Goal: Task Accomplishment & Management: Manage account settings

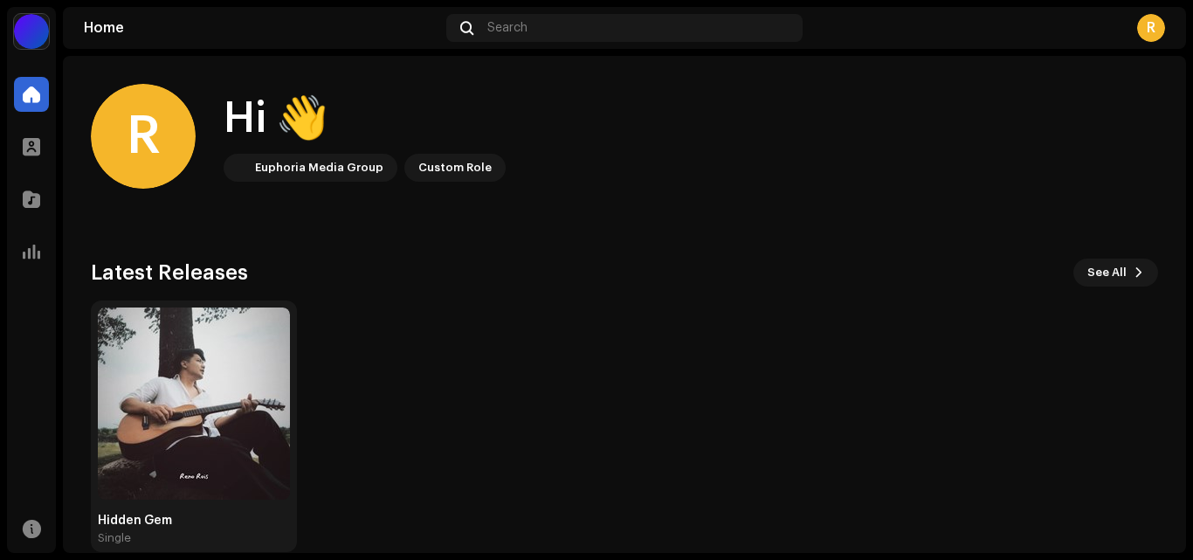
click at [469, 171] on div "Custom Role" at bounding box center [454, 167] width 73 height 21
click at [22, 155] on div at bounding box center [31, 146] width 35 height 35
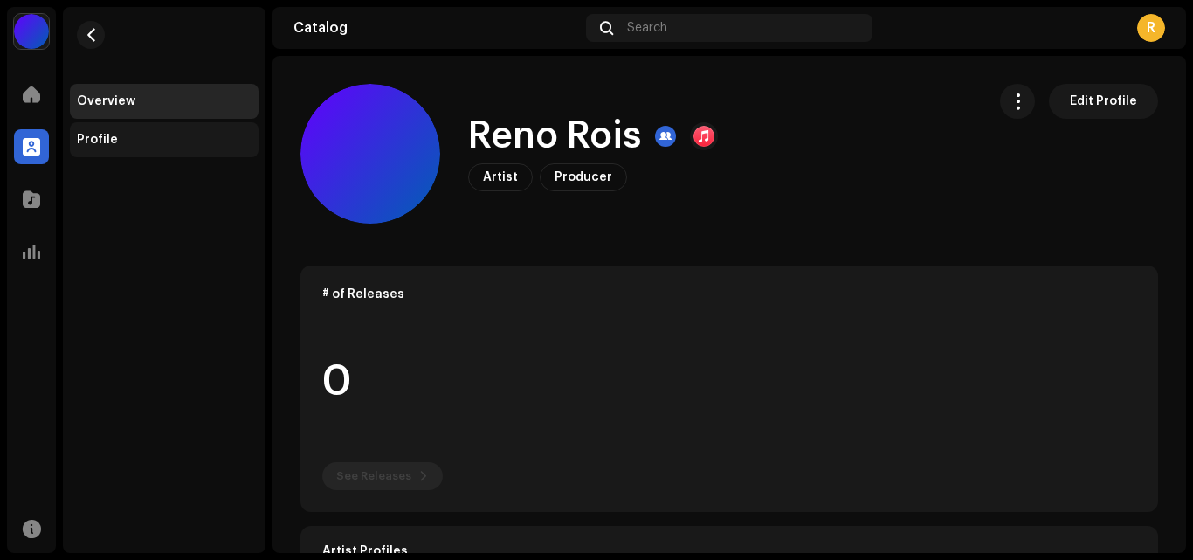
click at [130, 140] on div "Profile" at bounding box center [164, 140] width 175 height 14
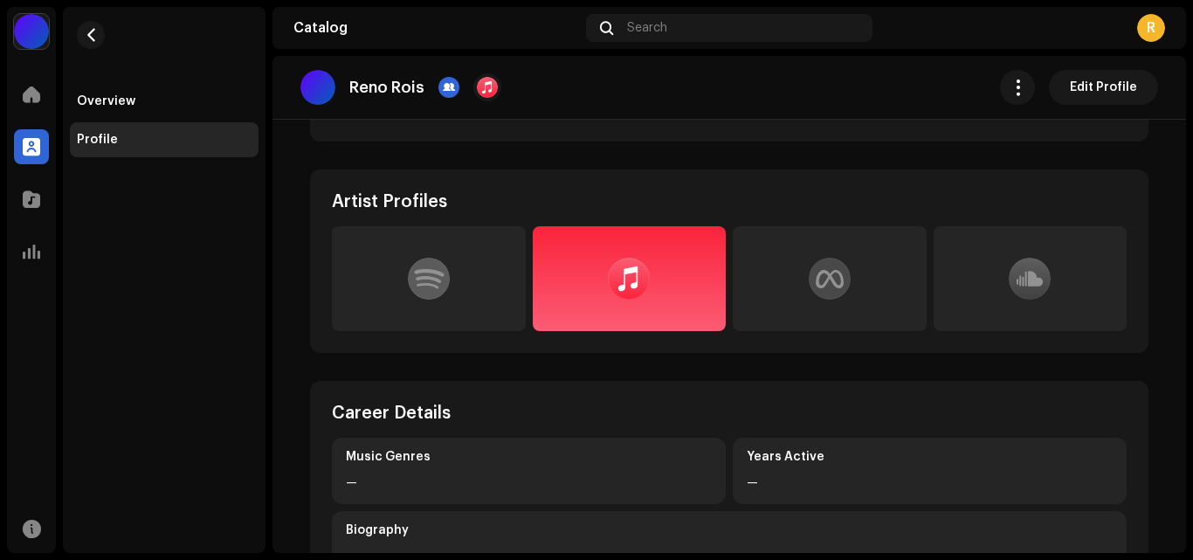
scroll to position [449, 0]
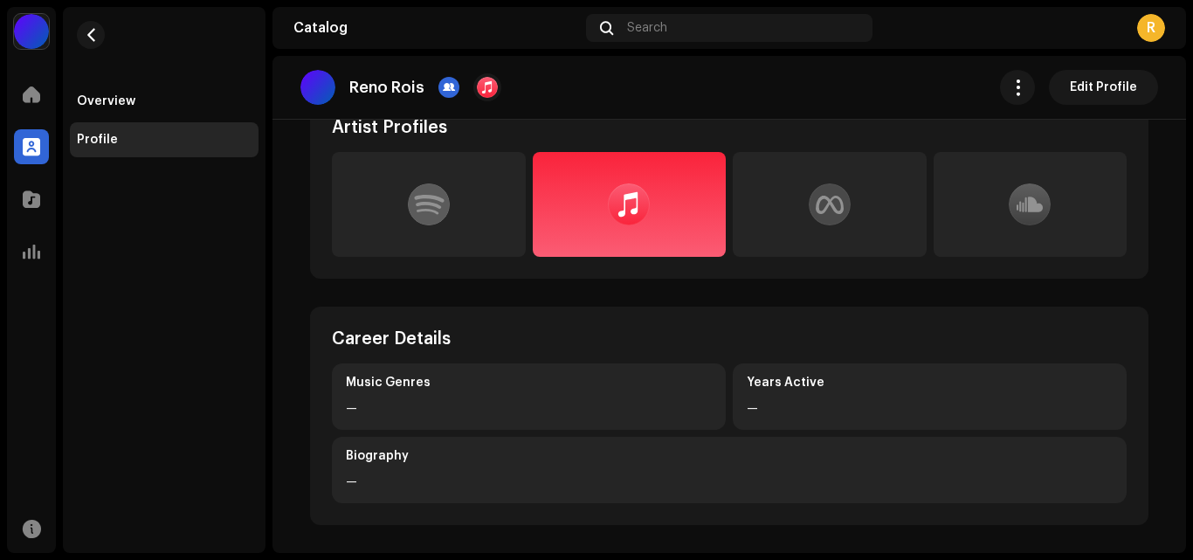
click at [451, 230] on div at bounding box center [429, 204] width 194 height 105
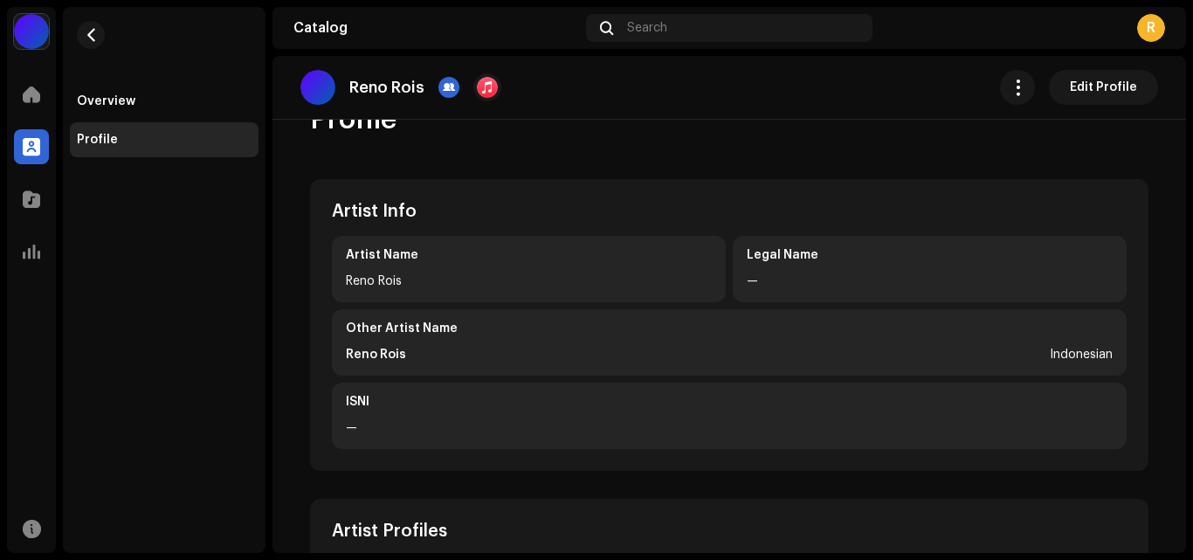
scroll to position [42, 0]
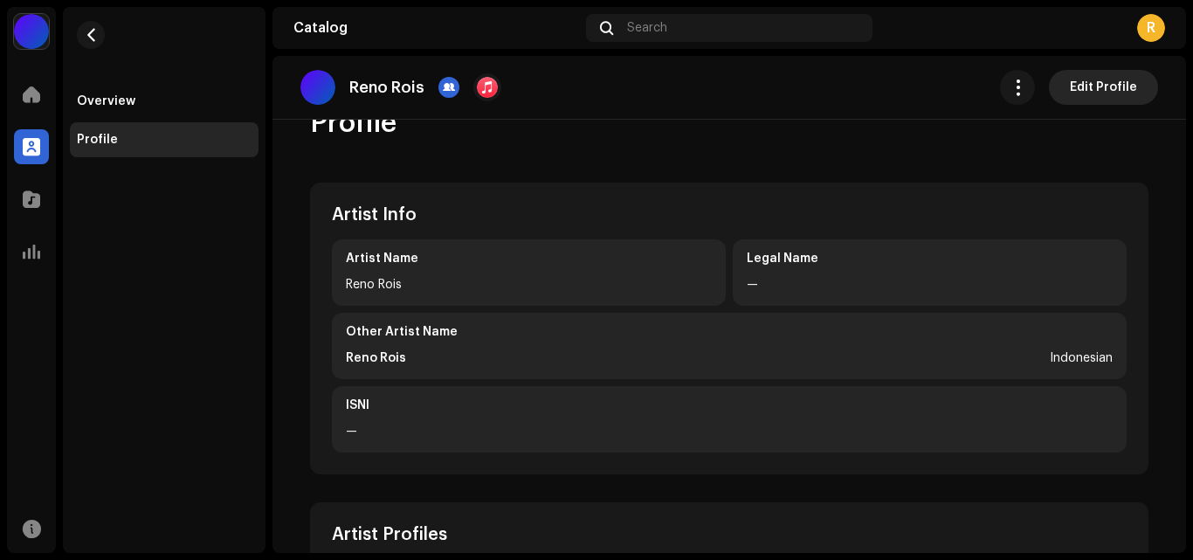
click at [1120, 88] on span "Edit Profile" at bounding box center [1103, 87] width 67 height 35
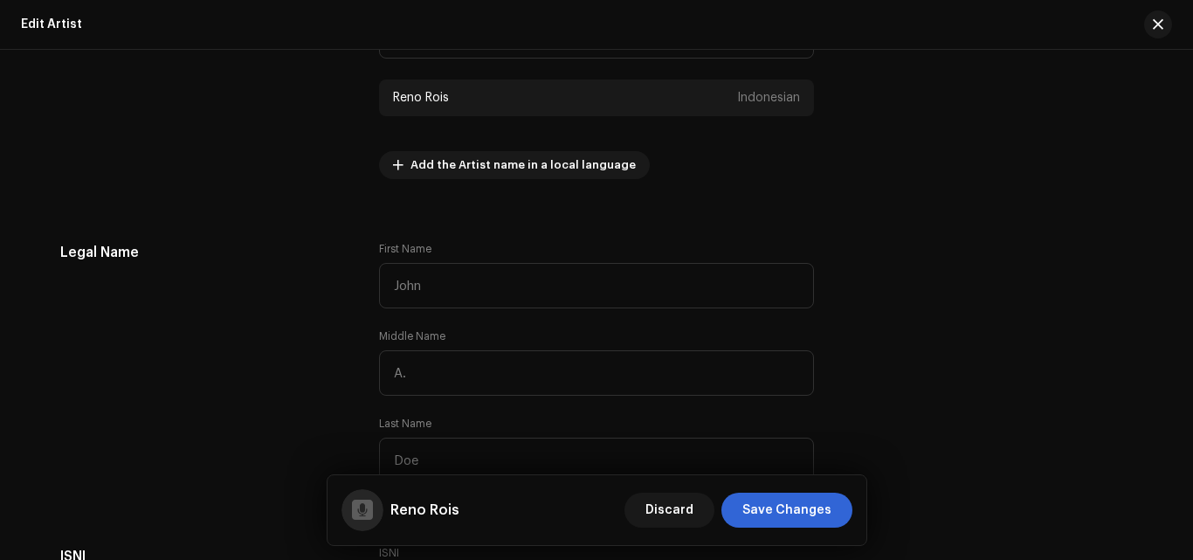
scroll to position [568, 0]
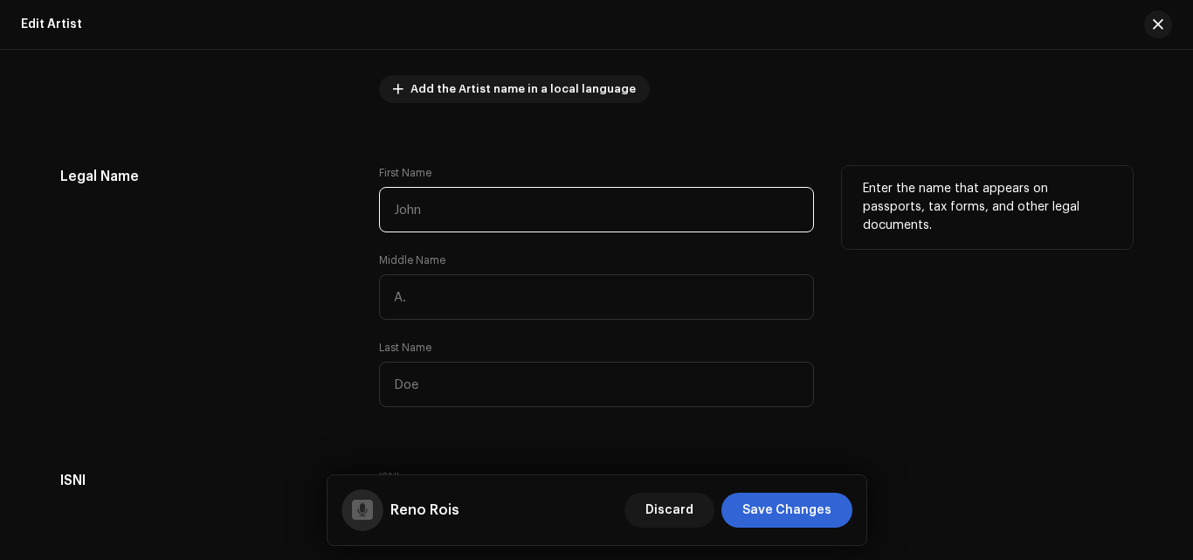
click at [535, 220] on input "text" at bounding box center [596, 209] width 435 height 45
type input "Roeseno"
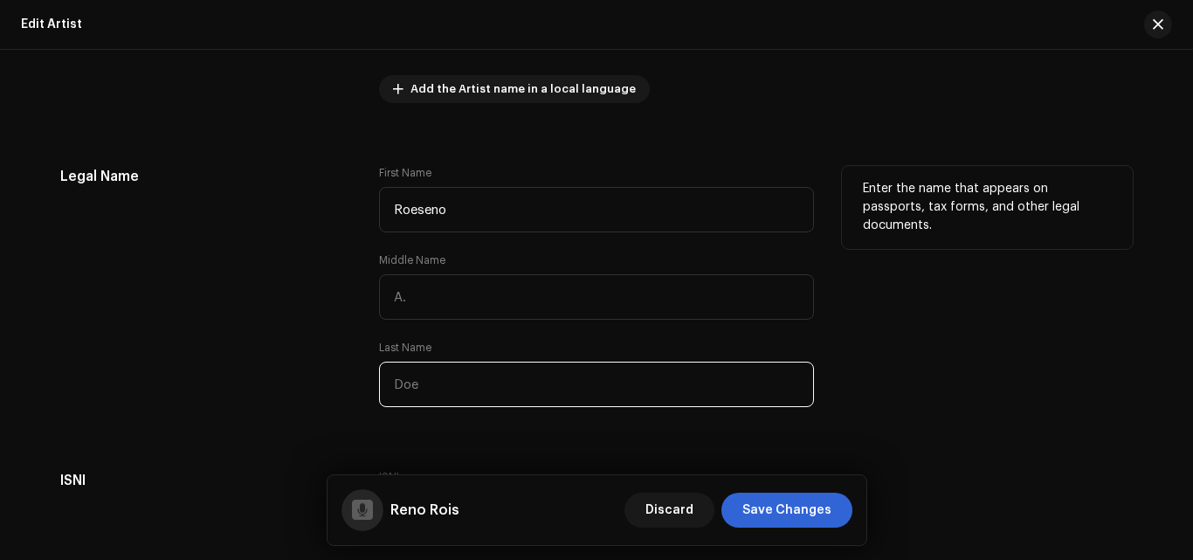
click at [449, 368] on input "text" at bounding box center [596, 384] width 435 height 45
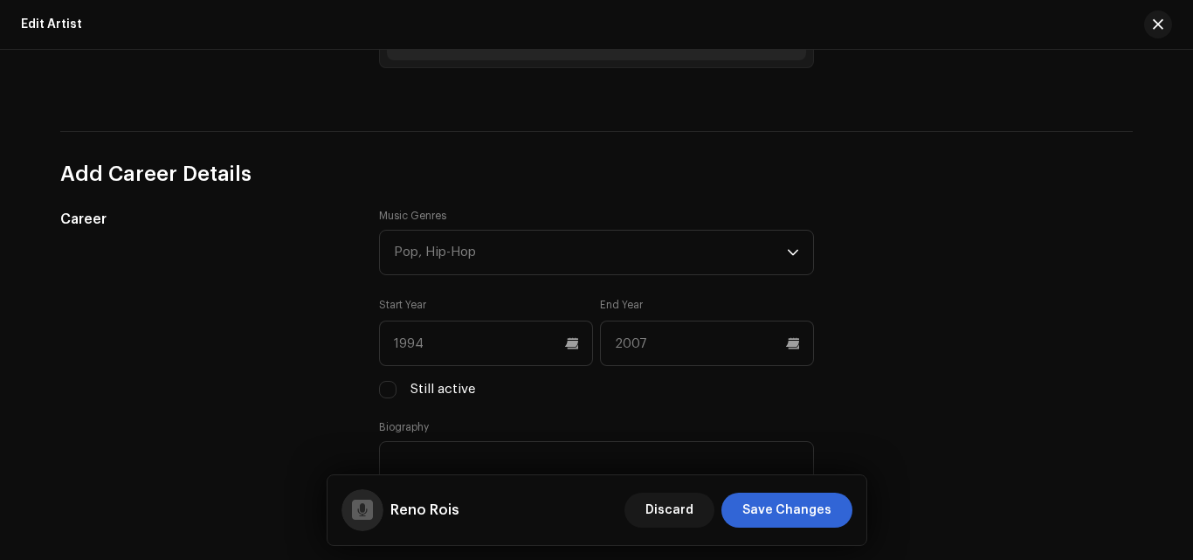
scroll to position [1554, 0]
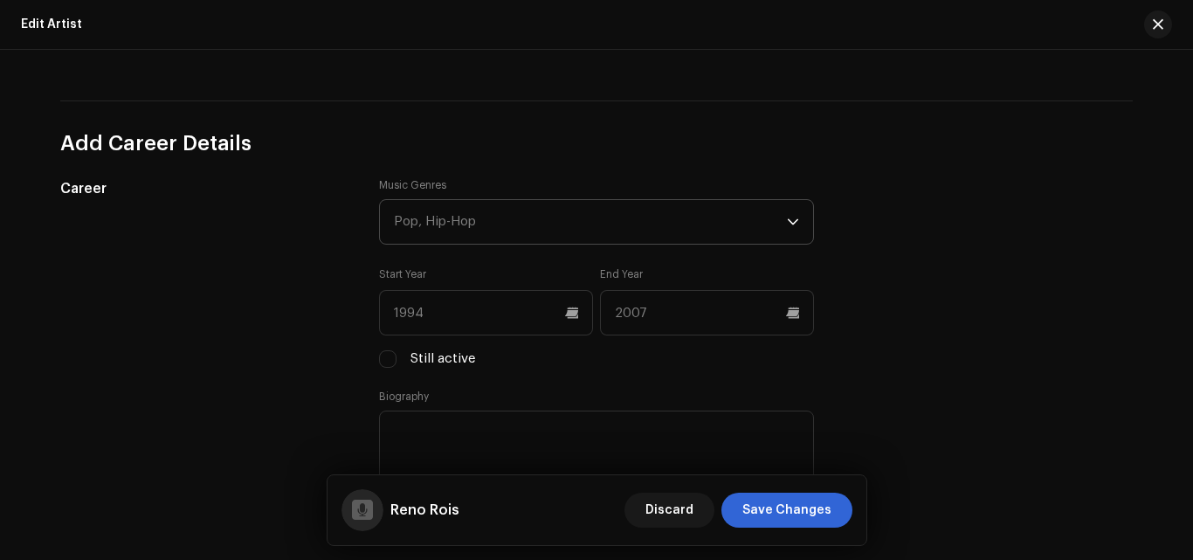
type input "Rois"
click at [762, 231] on div "Pop, Hip-Hop" at bounding box center [590, 222] width 393 height 44
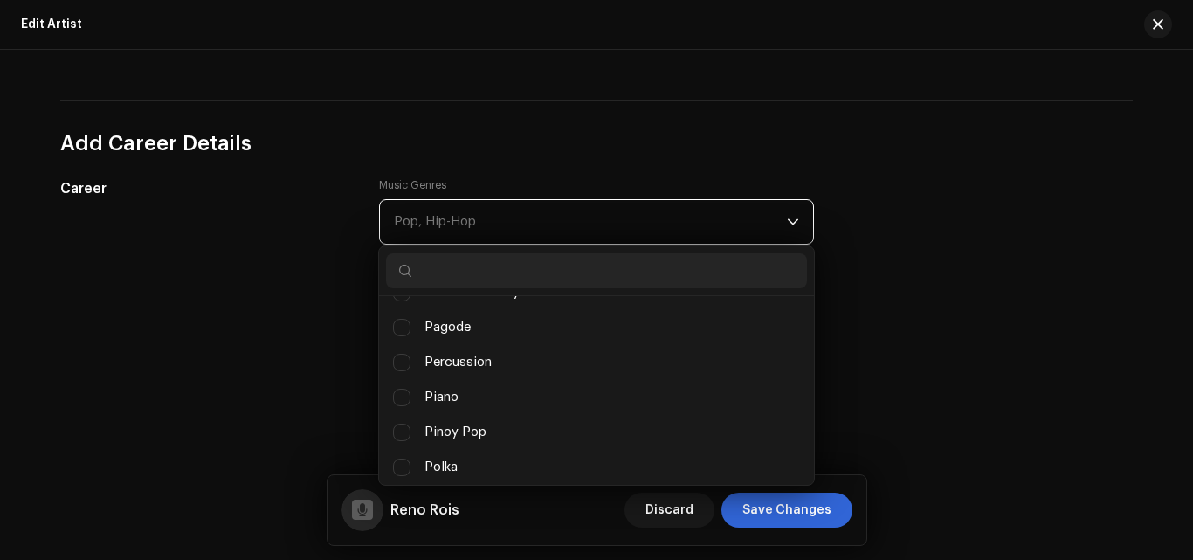
scroll to position [10822, 0]
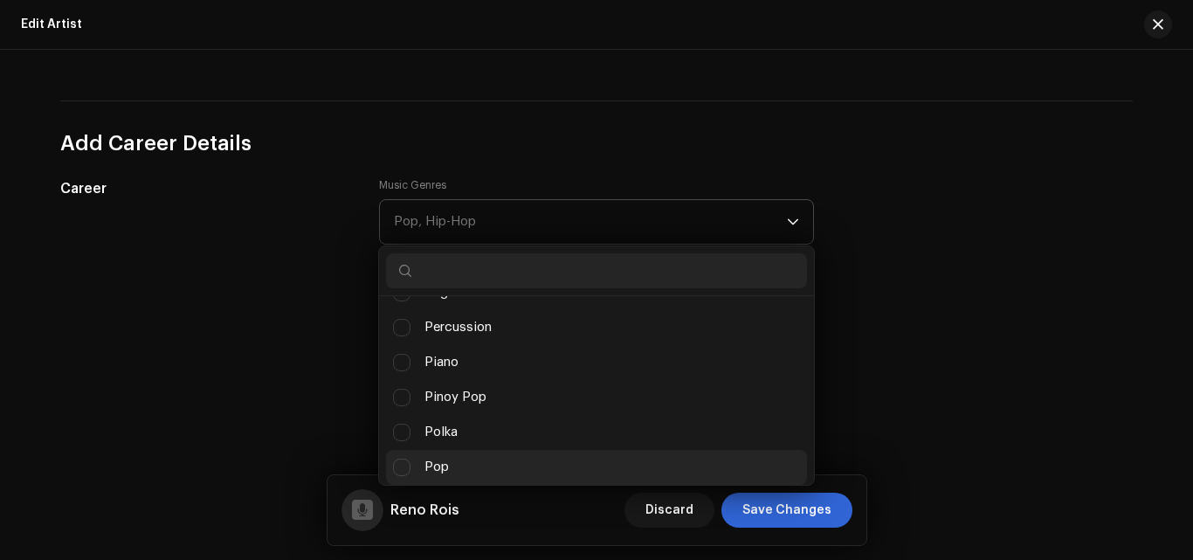
click at [437, 469] on span "Pop" at bounding box center [436, 467] width 24 height 19
checkbox input "true"
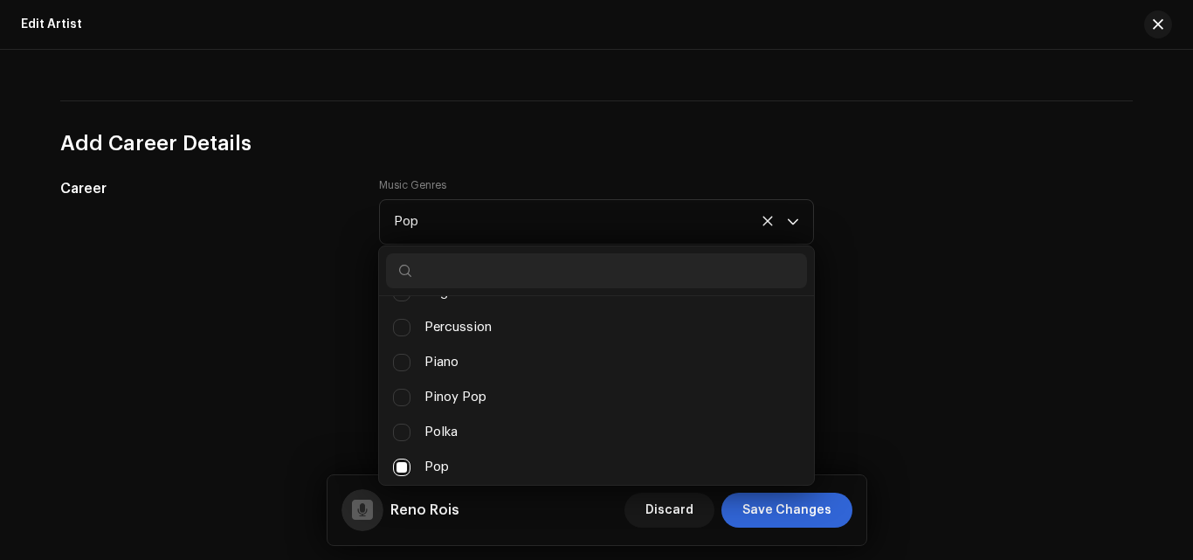
click at [834, 231] on div "Career Music Genres Pop (Classical) Electronic (Classical) Orchestral (Jazz) La…" at bounding box center [596, 356] width 1072 height 356
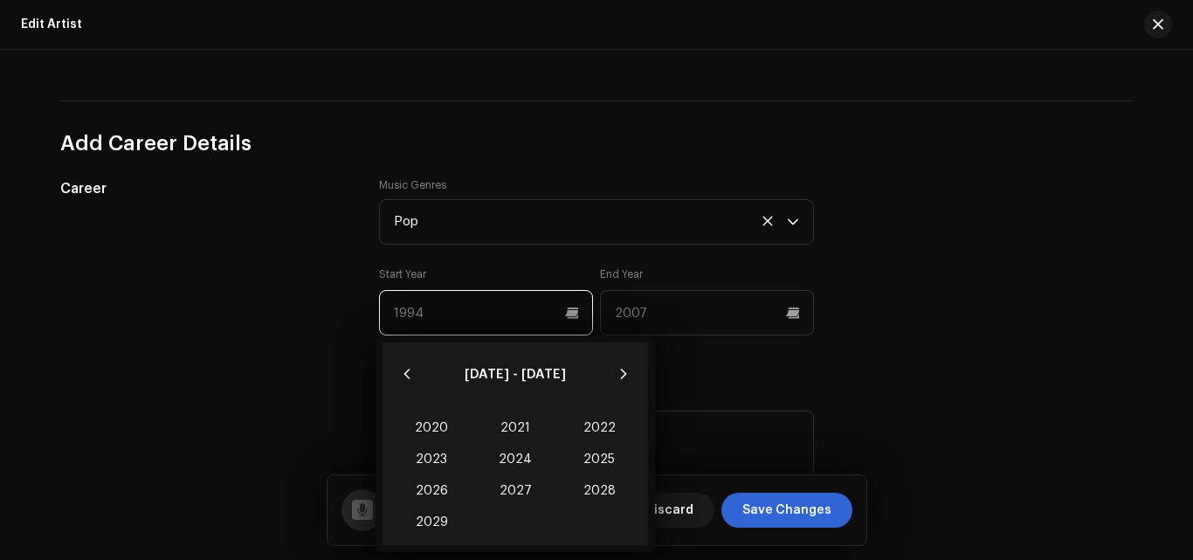
click at [539, 324] on input "text" at bounding box center [486, 312] width 214 height 45
click at [307, 292] on div "Career" at bounding box center [205, 356] width 291 height 356
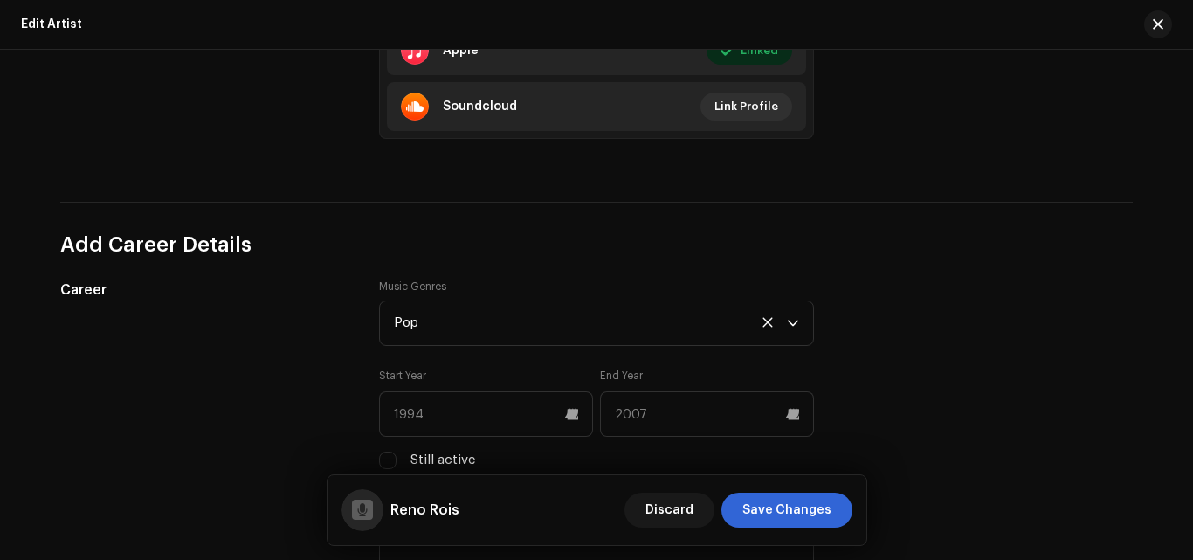
scroll to position [1458, 0]
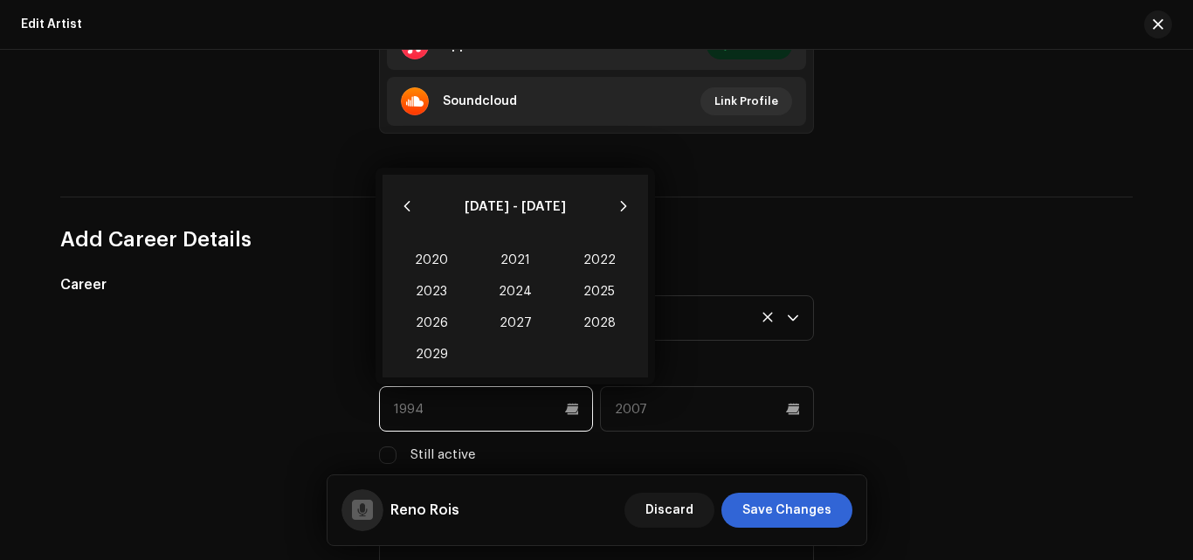
click at [563, 410] on input "text" at bounding box center [486, 408] width 214 height 45
click at [609, 299] on span "2025" at bounding box center [599, 291] width 84 height 31
type input "2025"
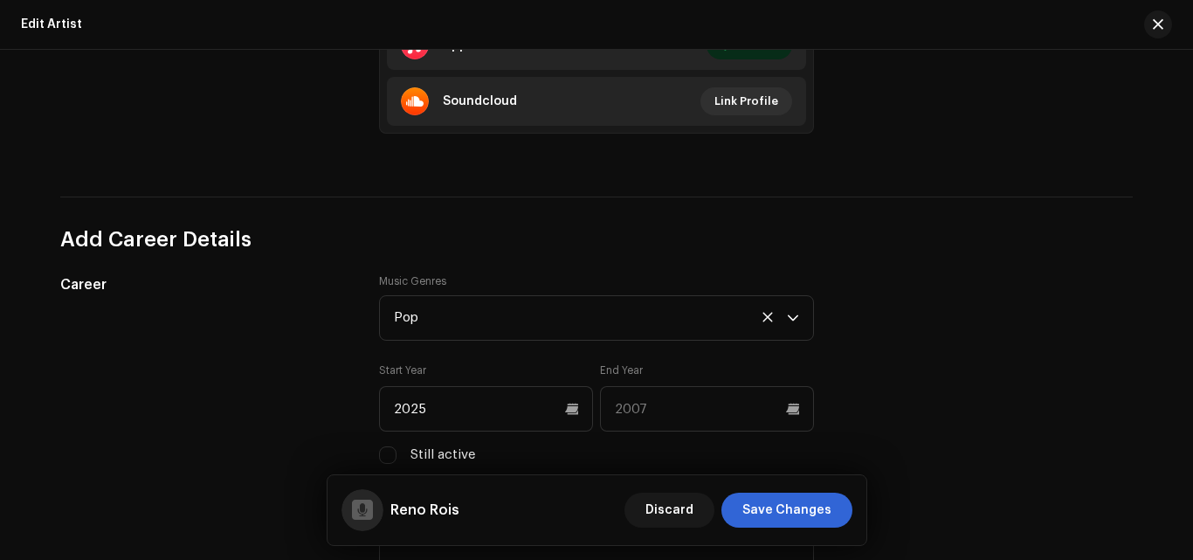
click at [467, 458] on label "Still active" at bounding box center [442, 454] width 65 height 19
click at [396, 458] on input "Still active" at bounding box center [387, 454] width 17 height 17
checkbox input "true"
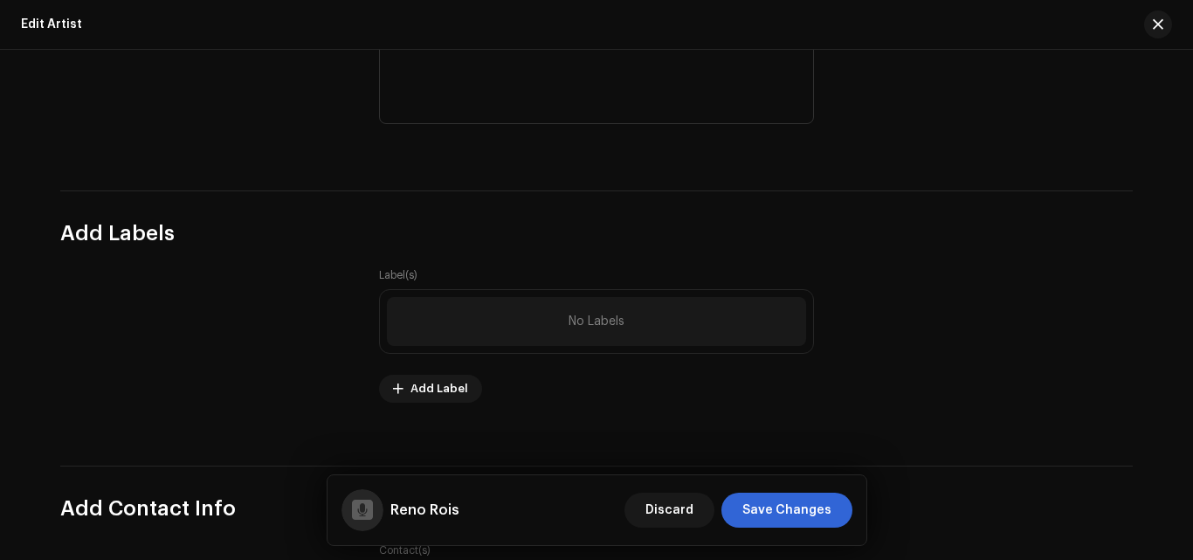
scroll to position [1976, 0]
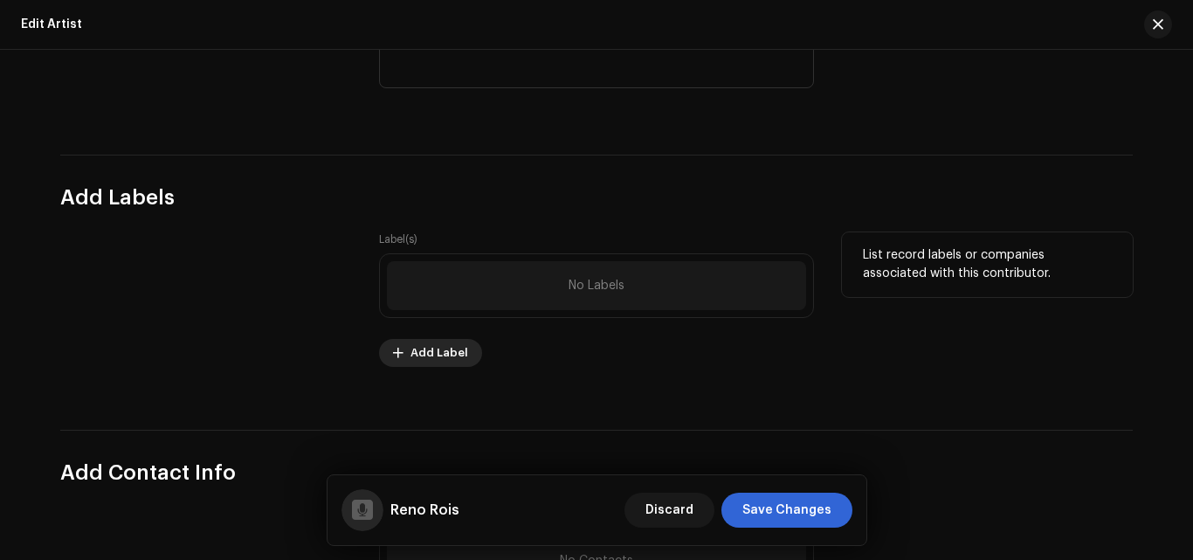
click at [449, 356] on span "Add Label" at bounding box center [439, 352] width 58 height 35
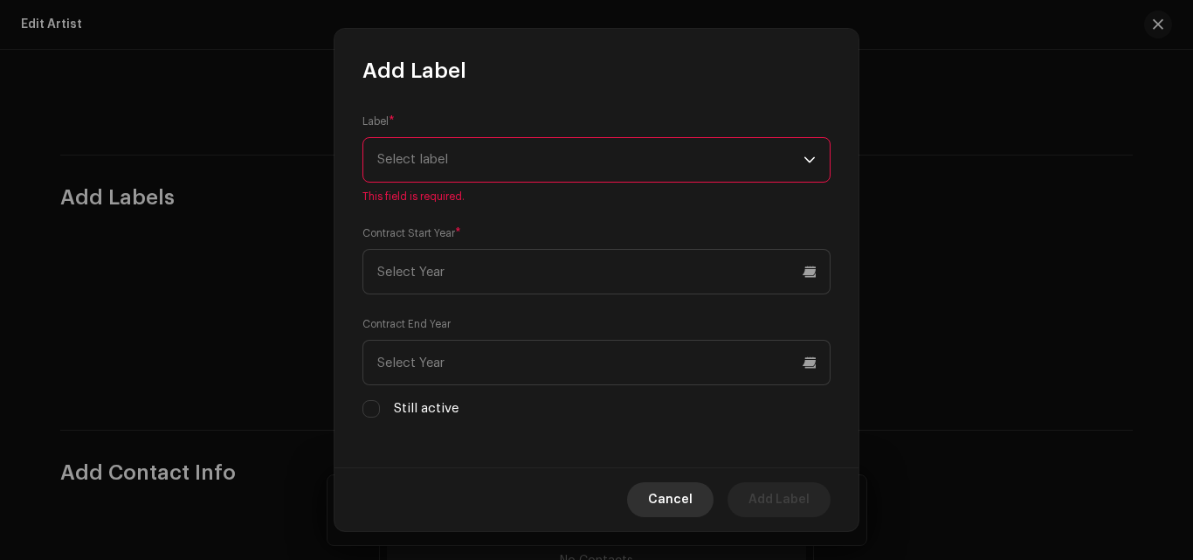
click at [661, 493] on span "Cancel" at bounding box center [670, 499] width 45 height 35
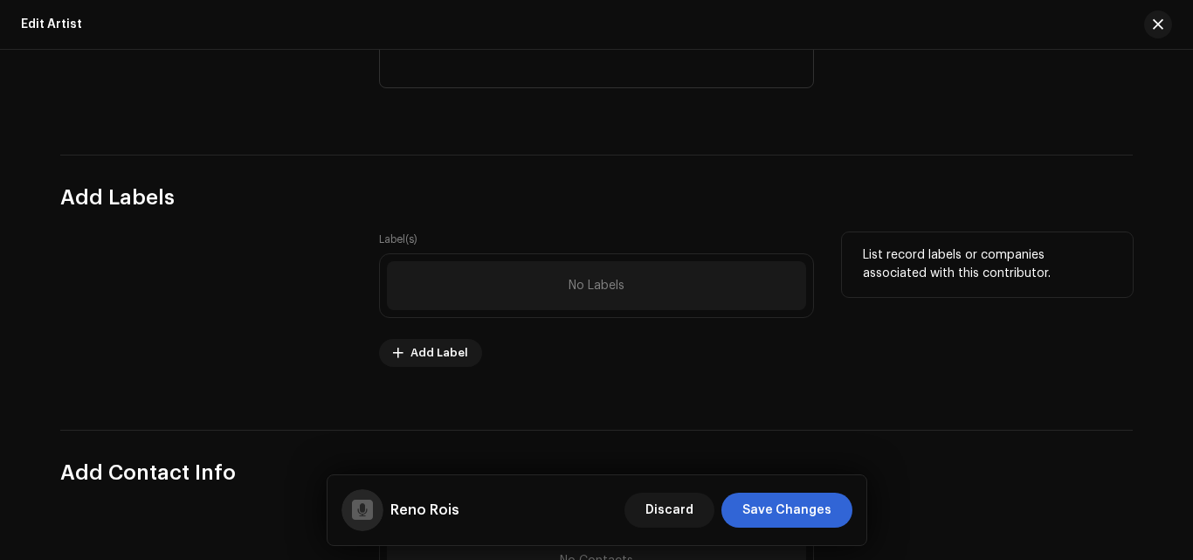
click at [553, 303] on div "No Labels" at bounding box center [596, 285] width 419 height 49
click at [553, 284] on div "No Labels" at bounding box center [596, 285] width 419 height 49
click at [383, 357] on button "Add Label" at bounding box center [430, 353] width 103 height 28
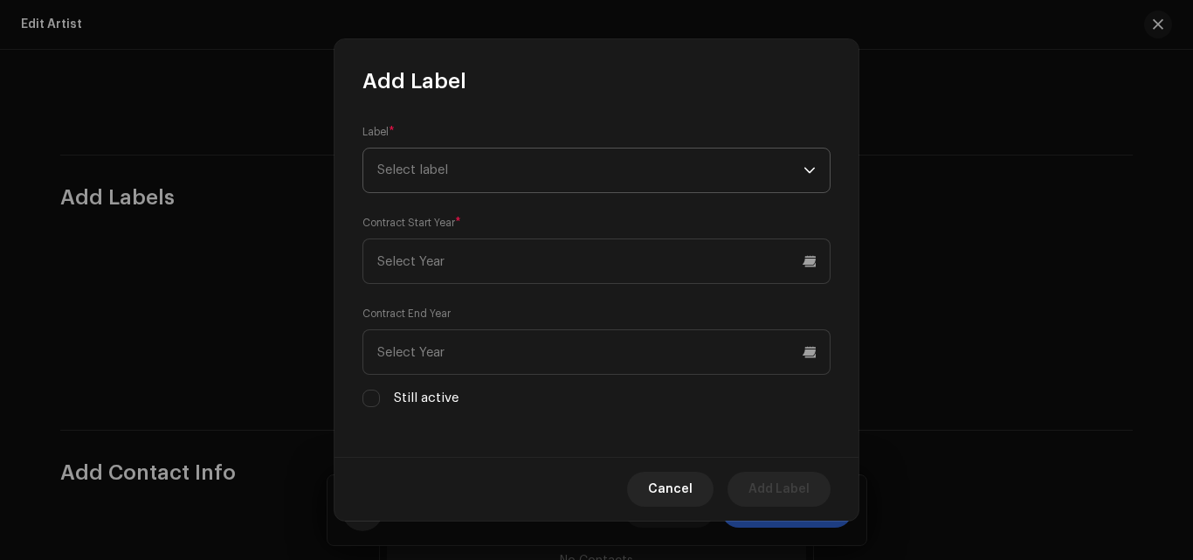
click at [498, 182] on span "Select label" at bounding box center [590, 170] width 426 height 44
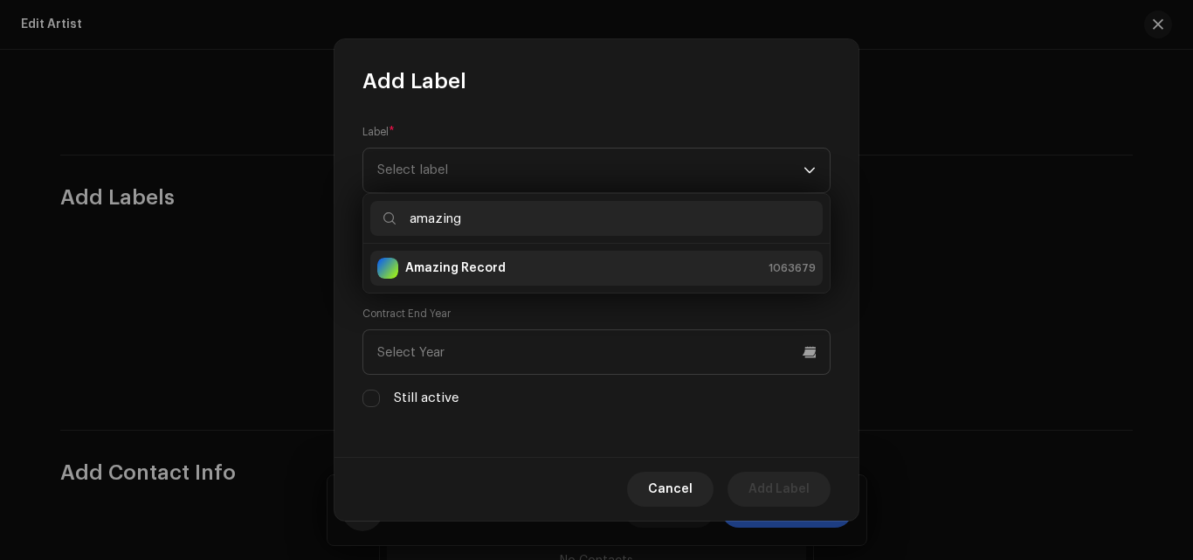
type input "amazing"
click at [503, 254] on li "Amazing Record 1063679" at bounding box center [596, 268] width 452 height 35
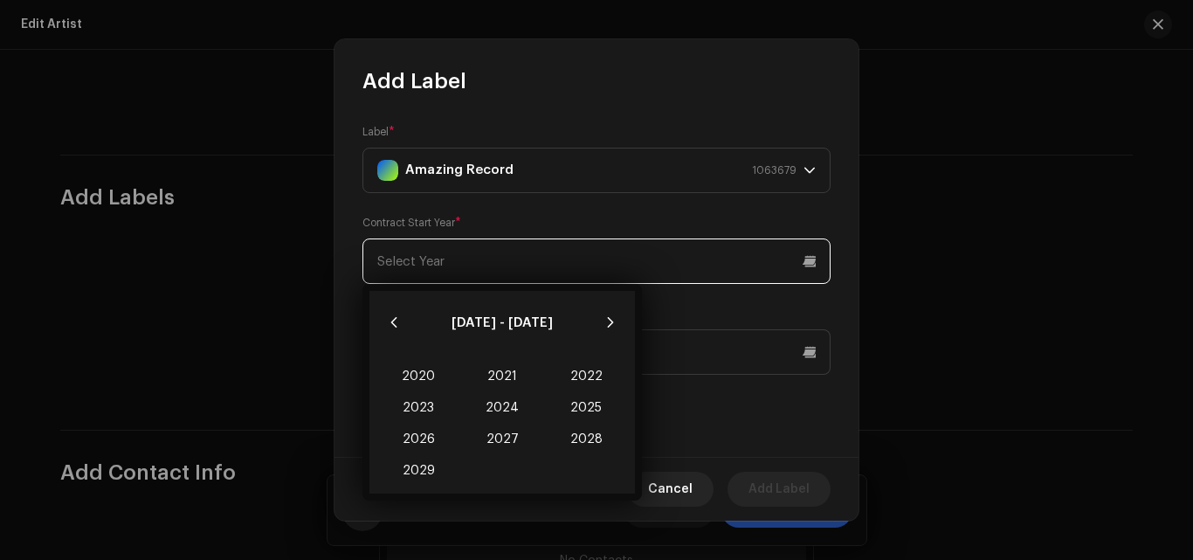
click at [503, 254] on input "text" at bounding box center [596, 260] width 468 height 45
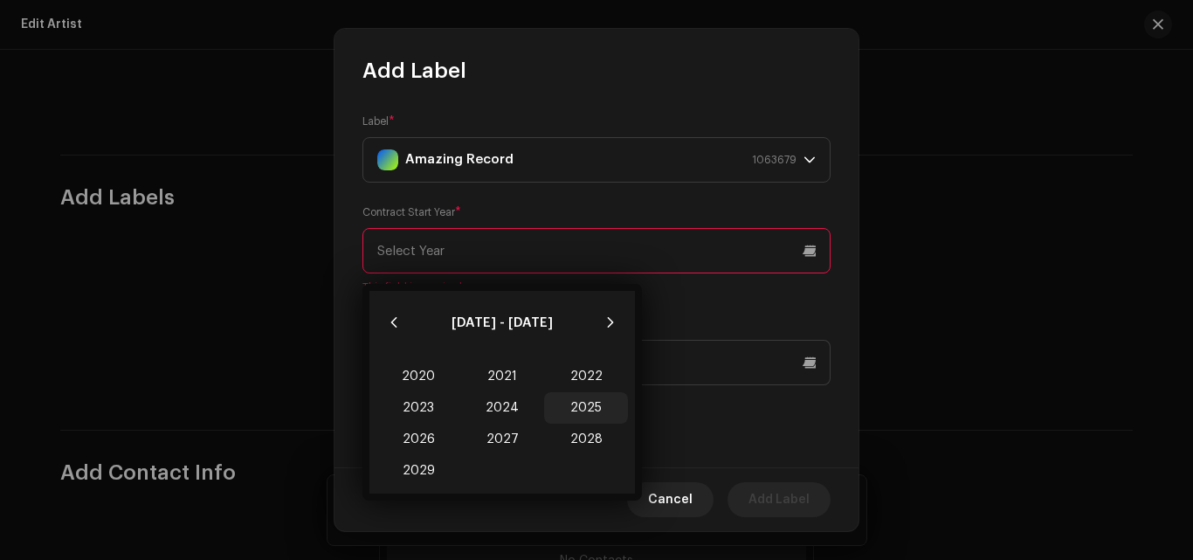
click at [566, 410] on span "2025" at bounding box center [586, 407] width 84 height 31
type input "2025"
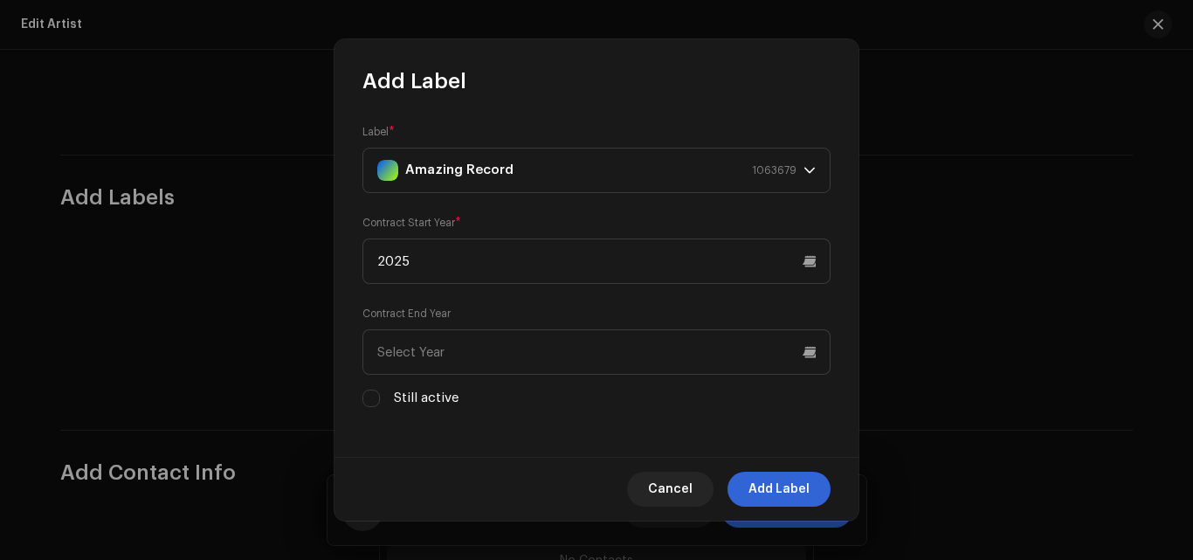
click at [405, 396] on label "Still active" at bounding box center [426, 398] width 65 height 19
checkbox input "false"
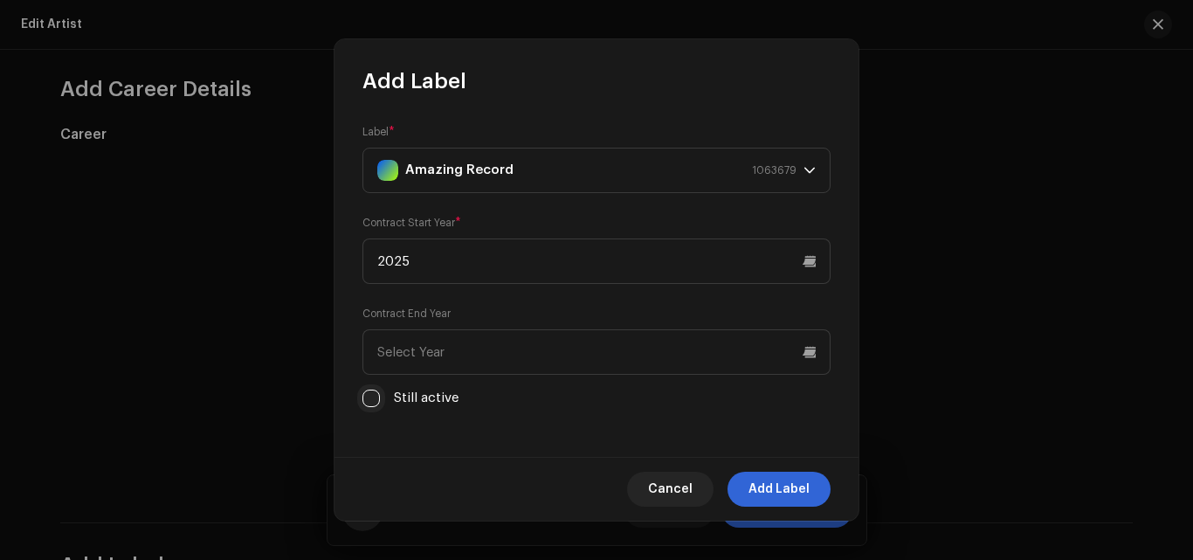
click at [369, 396] on input "Still active" at bounding box center [370, 397] width 17 height 17
checkbox input "true"
click at [814, 487] on button "Add Label" at bounding box center [778, 489] width 103 height 35
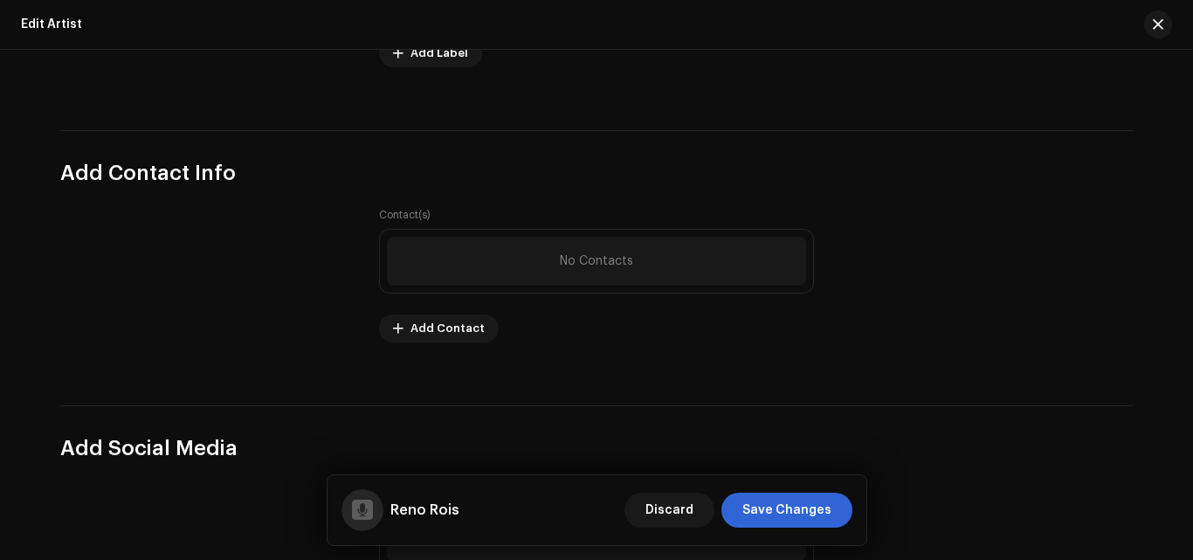
scroll to position [2286, 0]
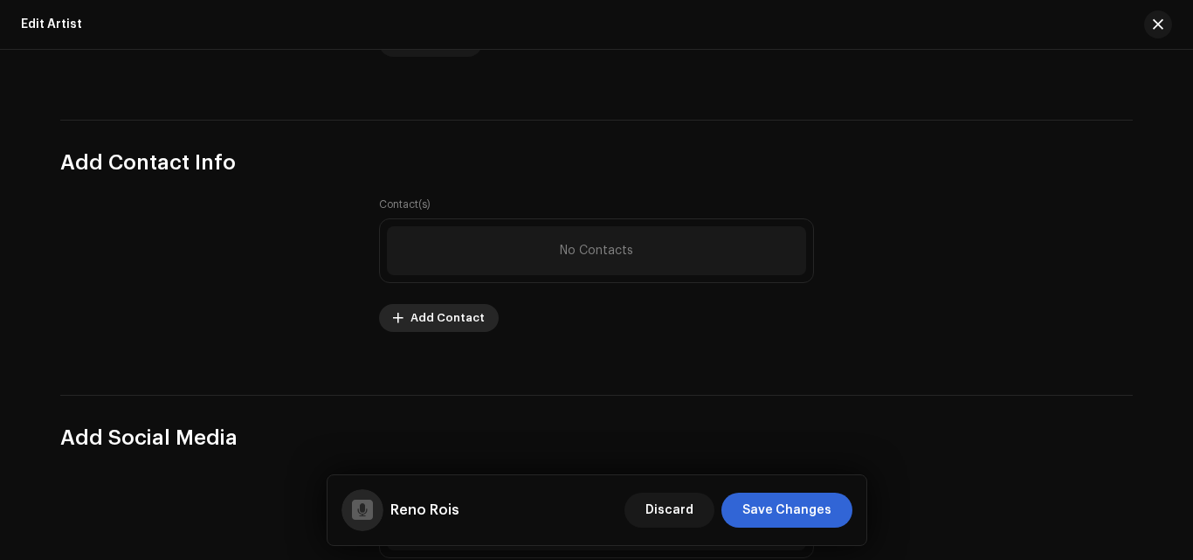
click at [459, 313] on span "Add Contact" at bounding box center [447, 317] width 74 height 35
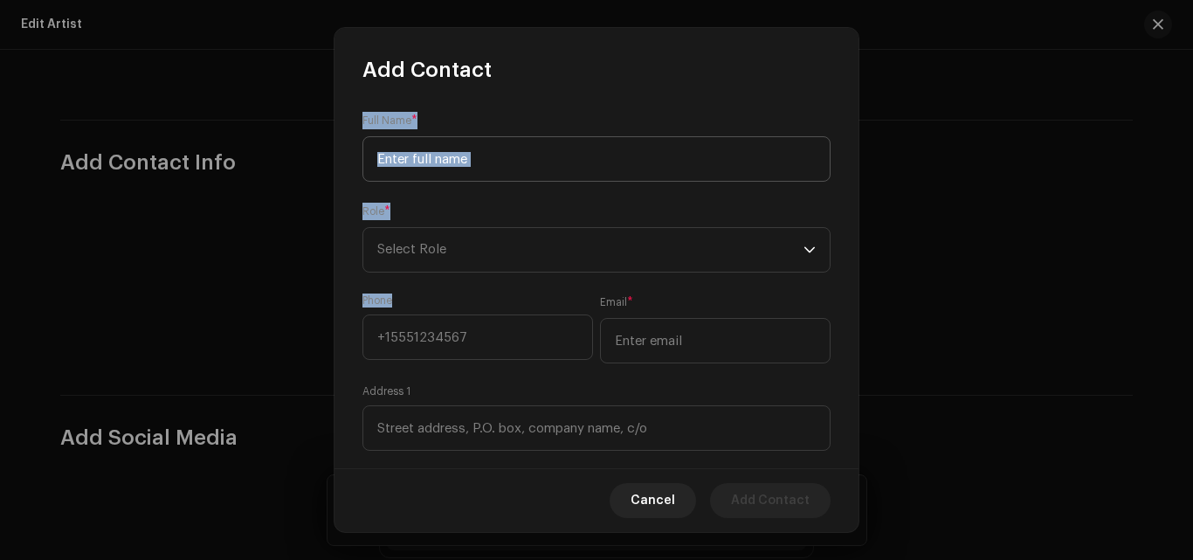
drag, startPoint x: 459, startPoint y: 313, endPoint x: 513, endPoint y: 163, distance: 158.5
click at [513, 163] on form "Full Name * Role * Select Role Phone Email * Address 1 Address 2 Country Select…" at bounding box center [596, 466] width 468 height 709
click at [513, 163] on input at bounding box center [596, 158] width 468 height 45
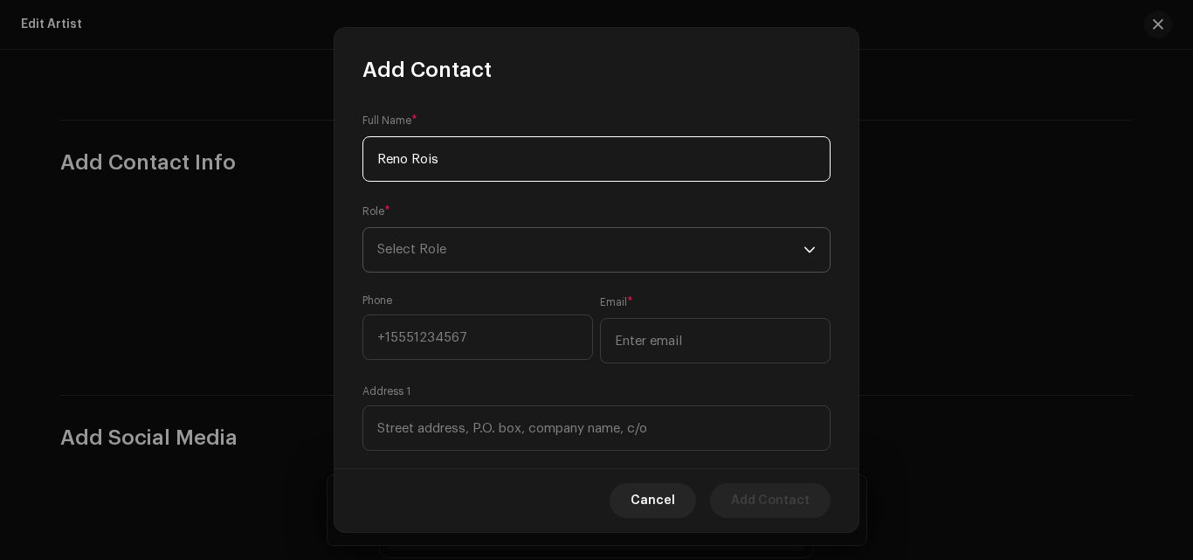
type input "Reno Rois"
click at [482, 243] on span "Select Role" at bounding box center [590, 250] width 426 height 44
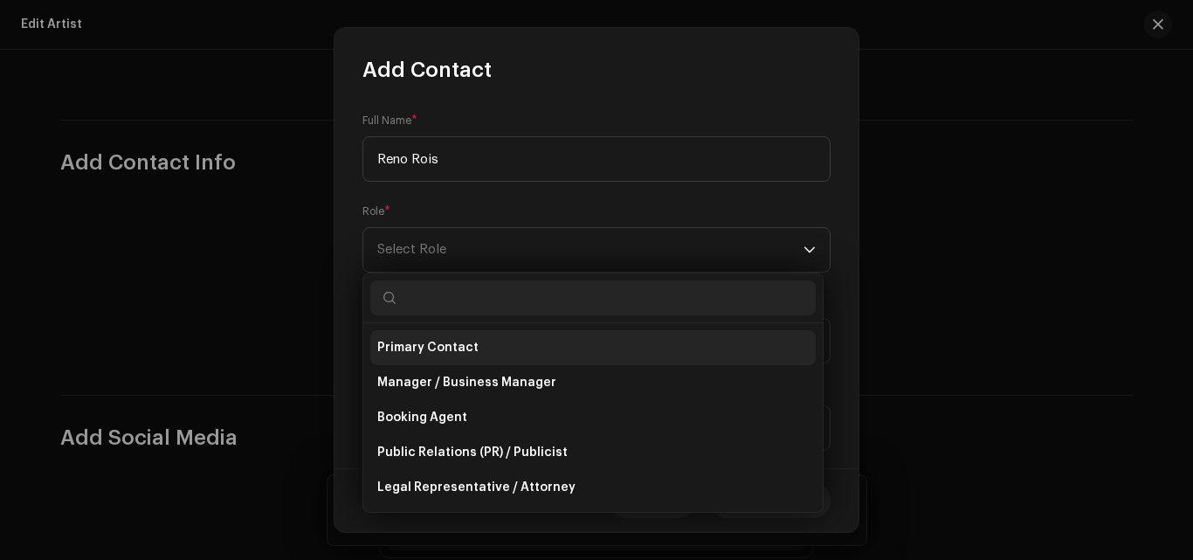
click at [458, 358] on li "Primary Contact" at bounding box center [592, 347] width 445 height 35
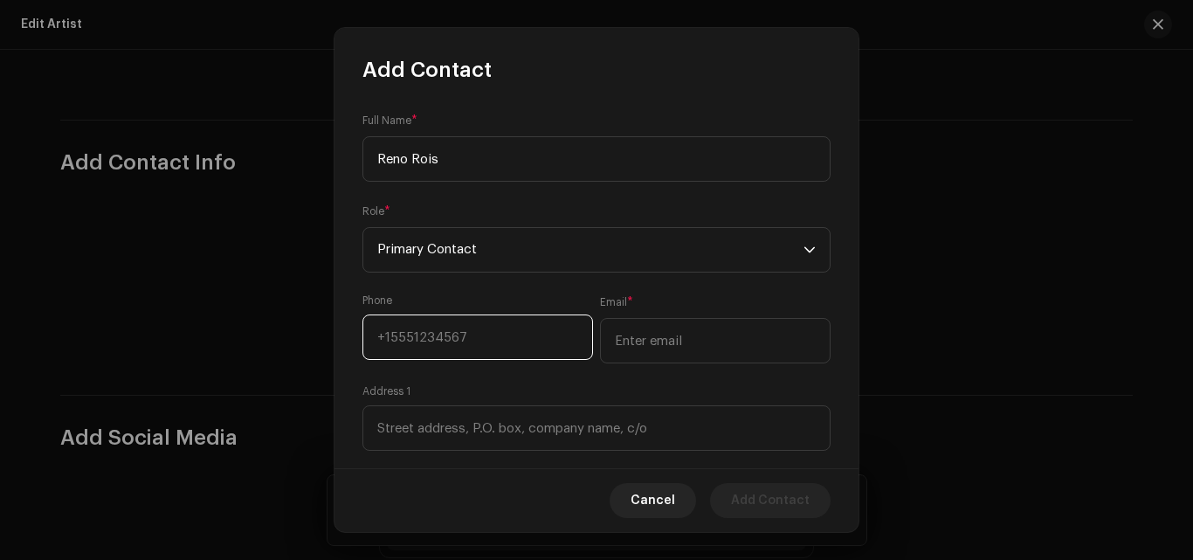
click at [463, 349] on input at bounding box center [477, 336] width 231 height 45
type input "8"
type input "[PHONE_NUMBER]"
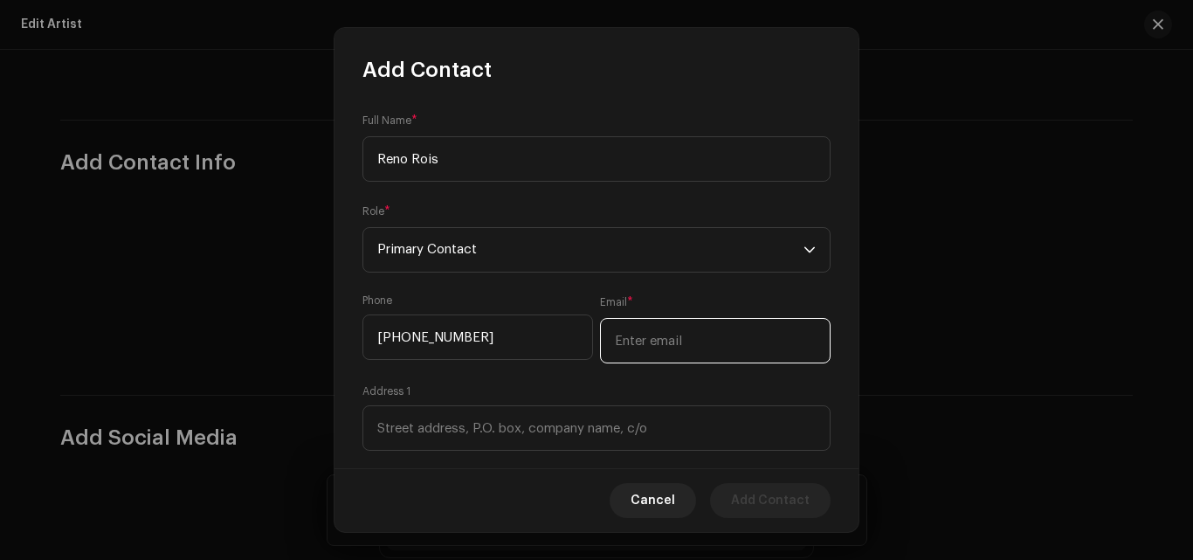
click at [615, 338] on input "email" at bounding box center [715, 340] width 231 height 45
type input "a"
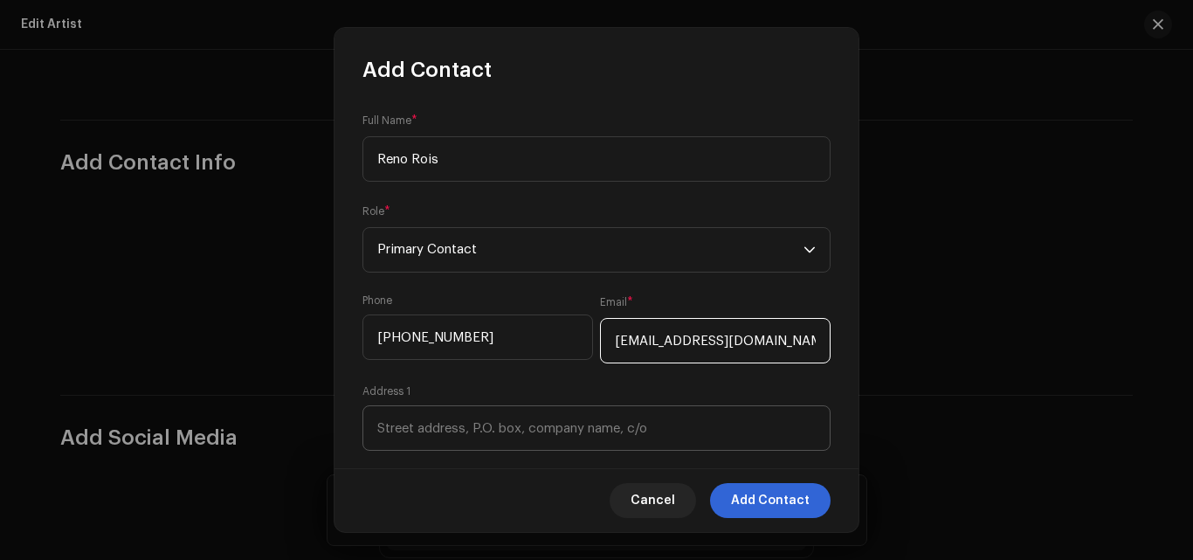
type input "[EMAIL_ADDRESS][DOMAIN_NAME]"
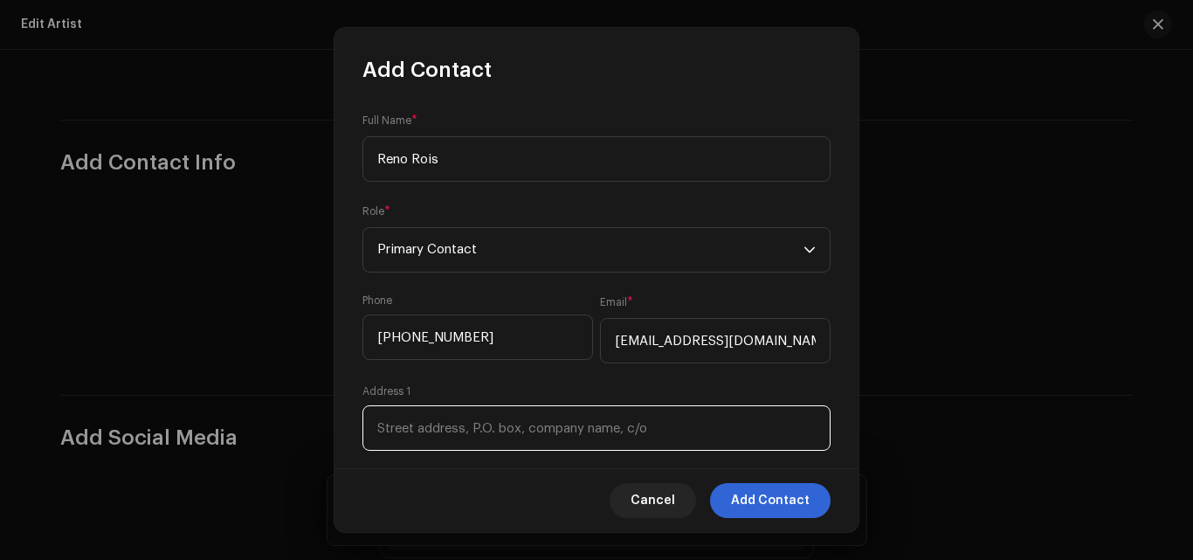
click at [548, 428] on input at bounding box center [596, 427] width 468 height 45
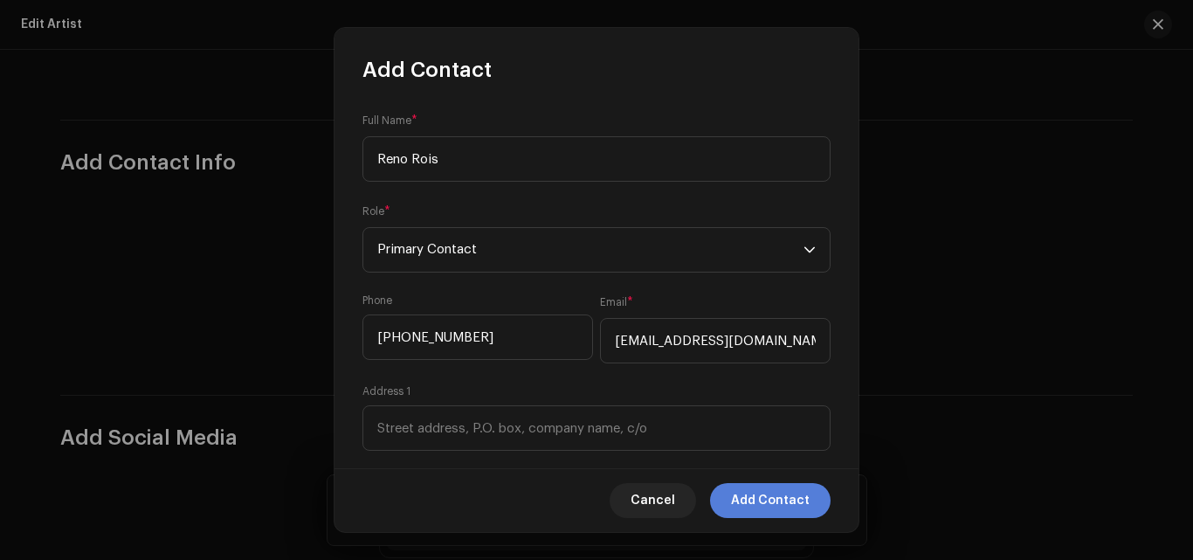
click at [774, 496] on span "Add Contact" at bounding box center [770, 500] width 79 height 35
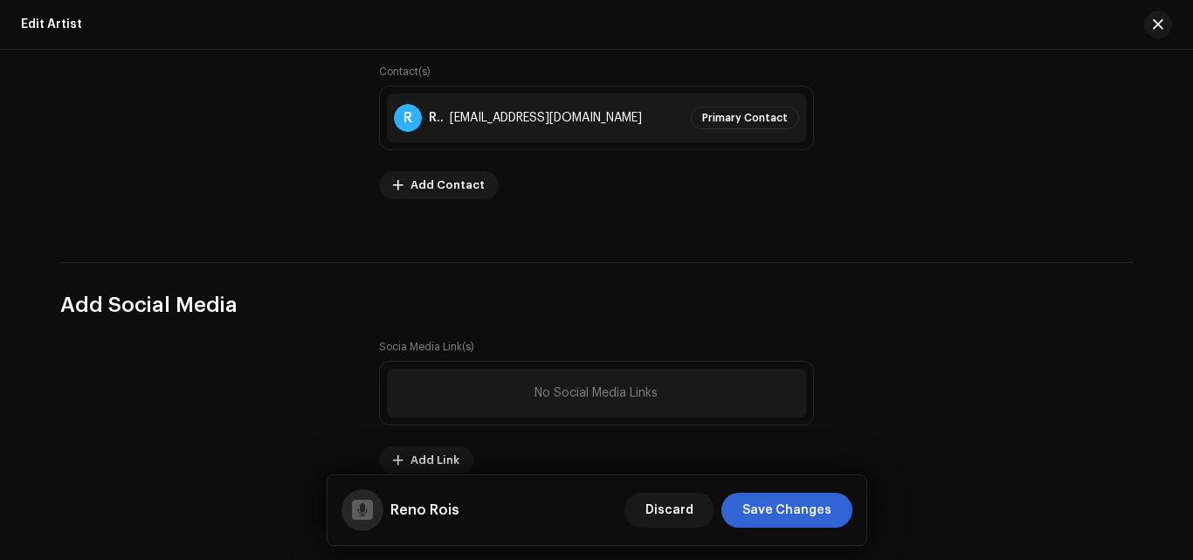
scroll to position [2459, 0]
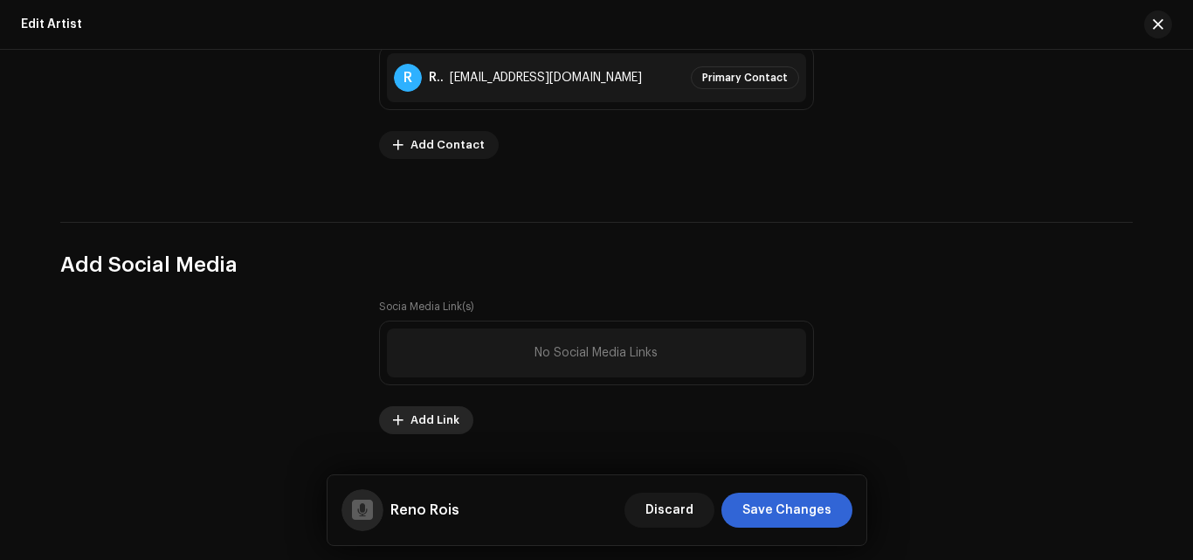
click at [439, 425] on span "Add Link" at bounding box center [434, 420] width 49 height 35
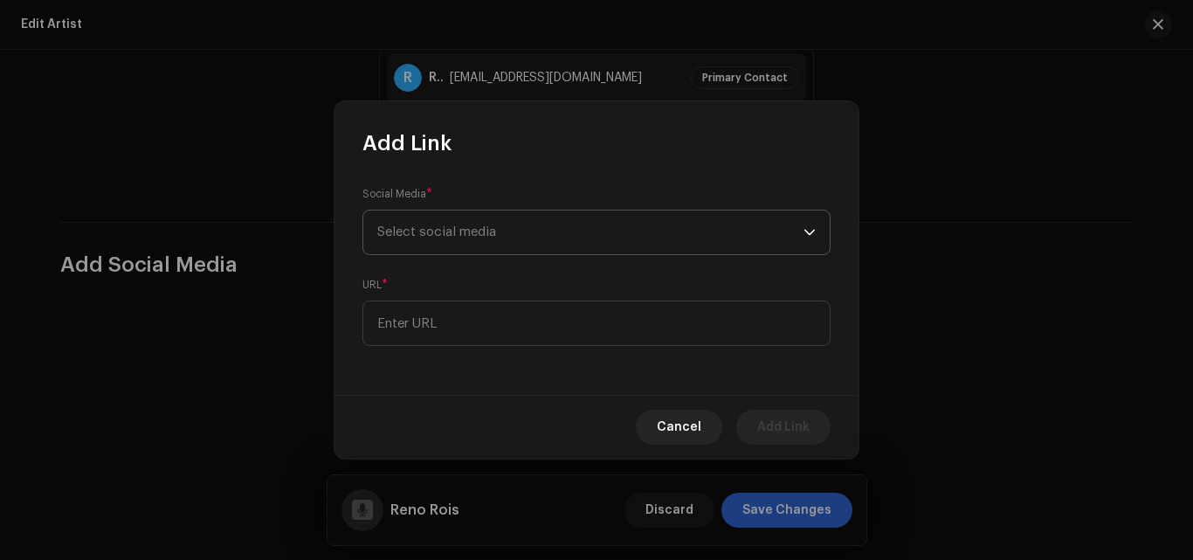
click at [540, 225] on span "Select social media" at bounding box center [590, 232] width 426 height 44
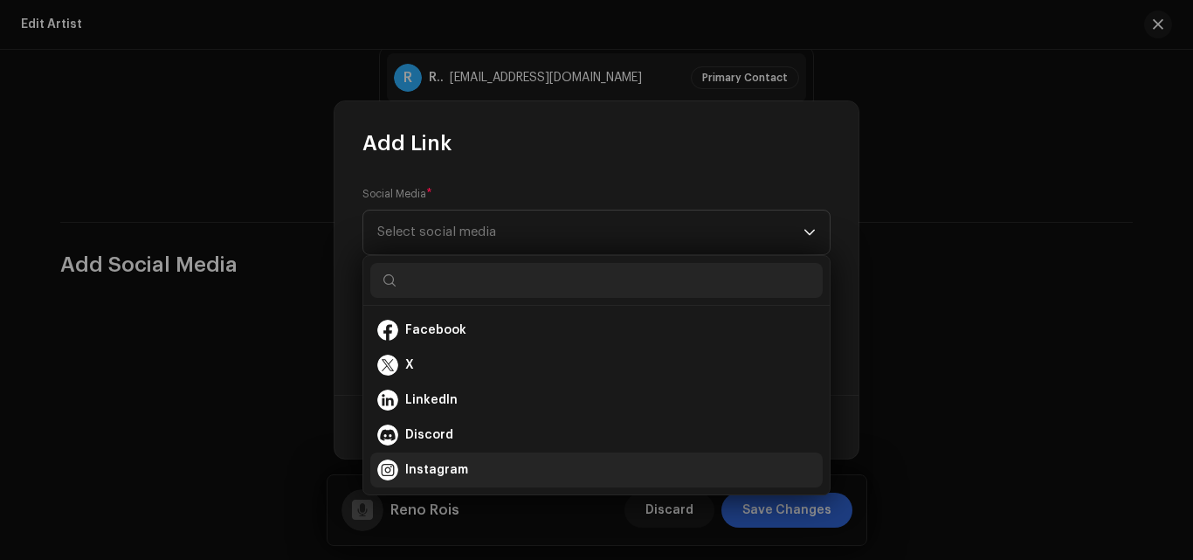
click at [430, 456] on li "Instagram" at bounding box center [596, 469] width 452 height 35
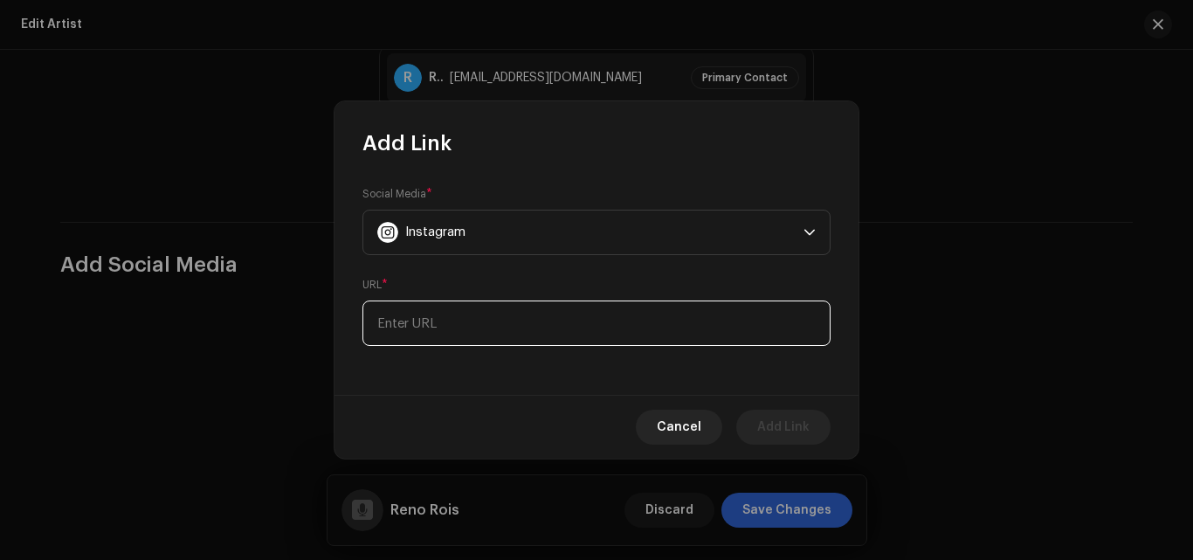
click at [443, 332] on input at bounding box center [596, 322] width 468 height 45
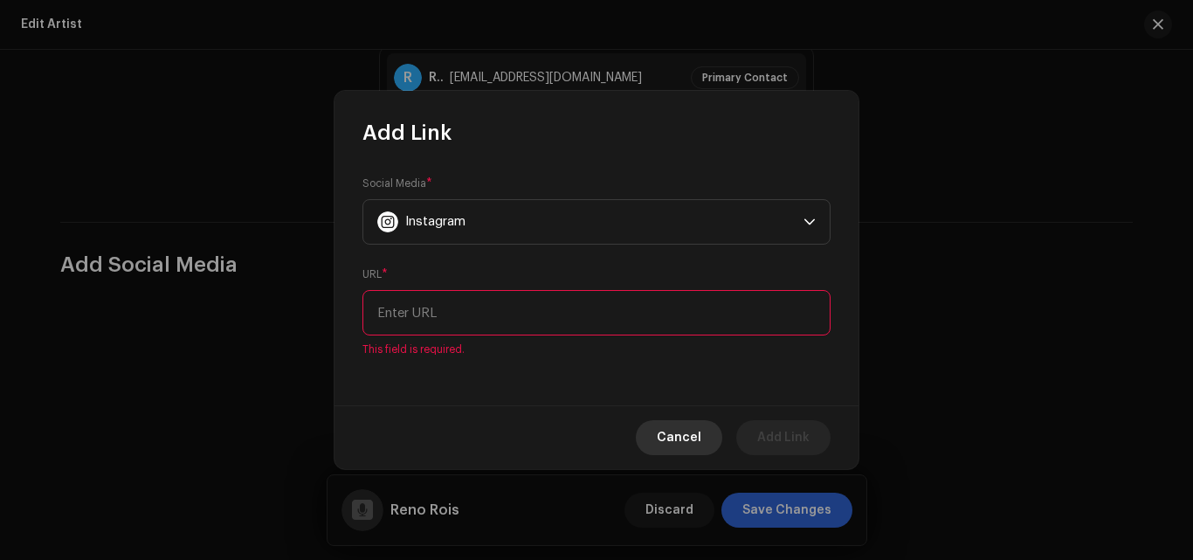
click at [690, 431] on span "Cancel" at bounding box center [679, 437] width 45 height 35
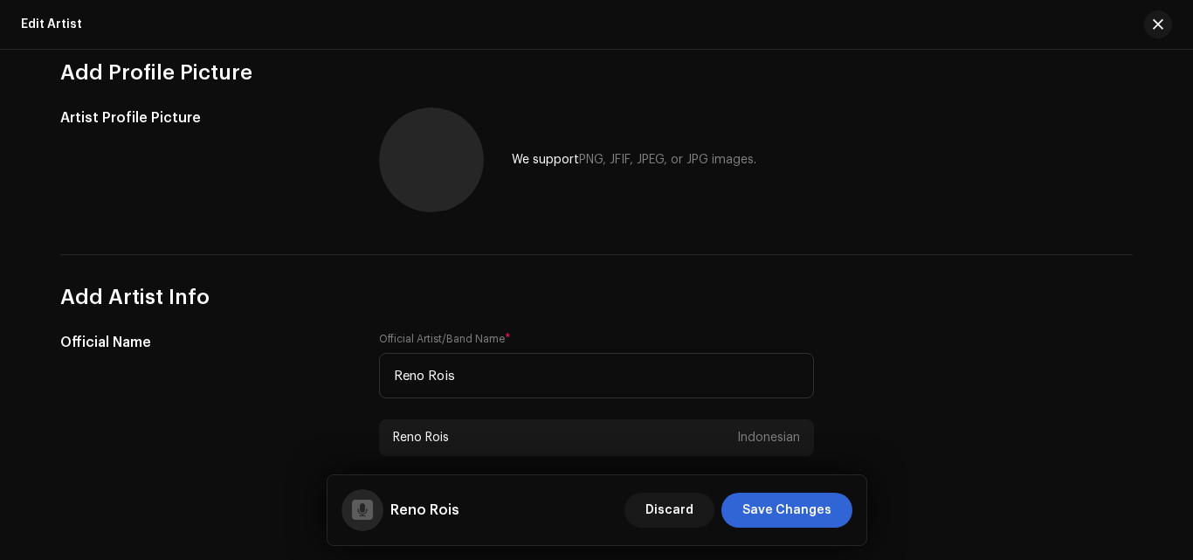
scroll to position [137, 0]
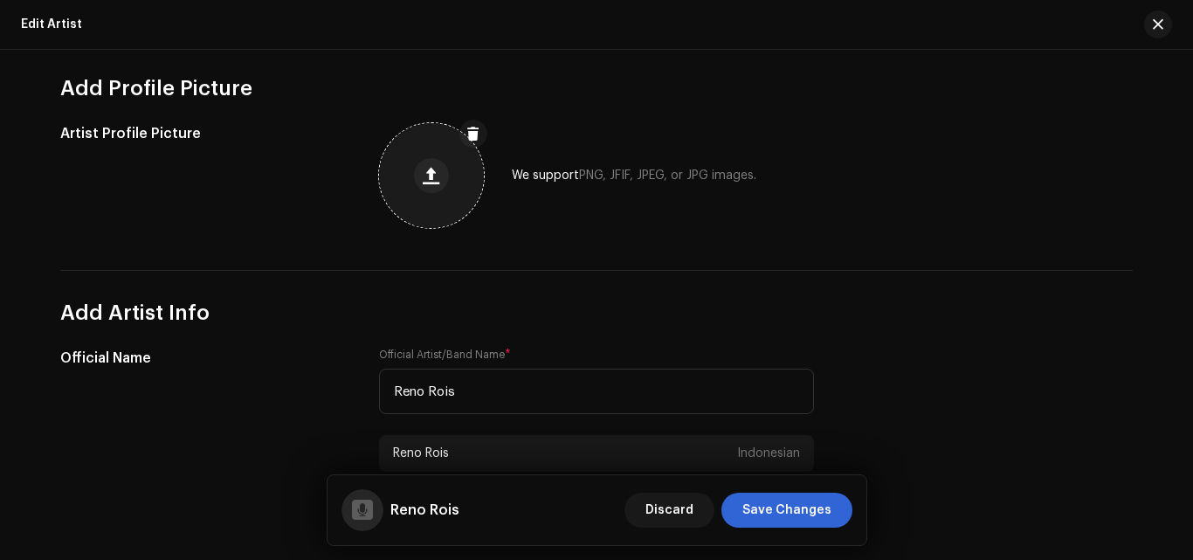
drag, startPoint x: 1159, startPoint y: 135, endPoint x: 451, endPoint y: 188, distance: 710.2
click at [451, 188] on div at bounding box center [431, 175] width 105 height 105
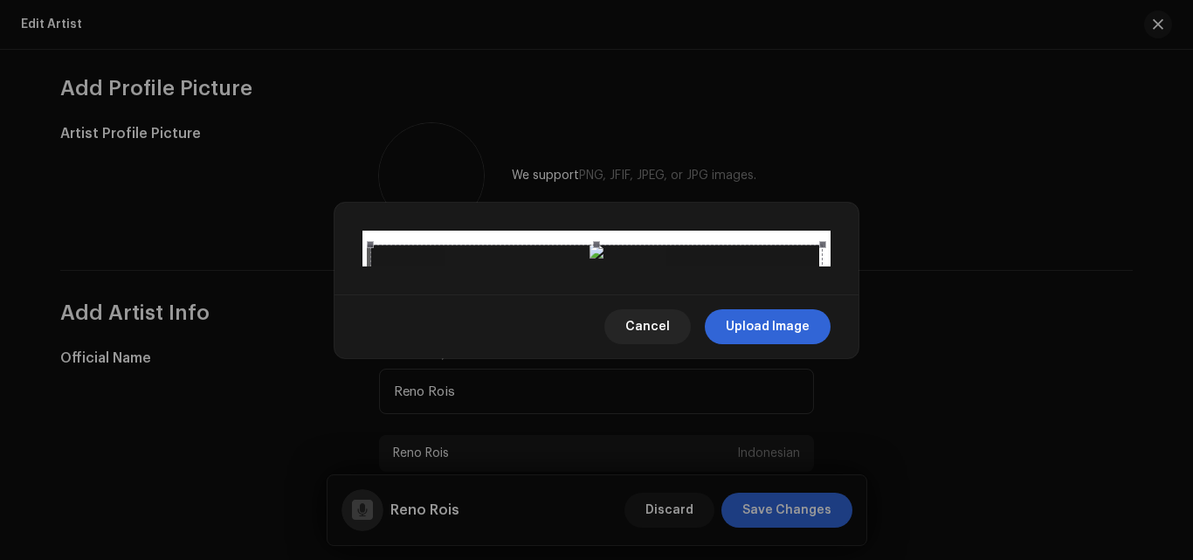
drag, startPoint x: 587, startPoint y: 314, endPoint x: 575, endPoint y: 305, distance: 15.0
click at [576, 307] on div at bounding box center [596, 471] width 452 height 452
click at [669, 344] on span "Cancel" at bounding box center [647, 326] width 45 height 35
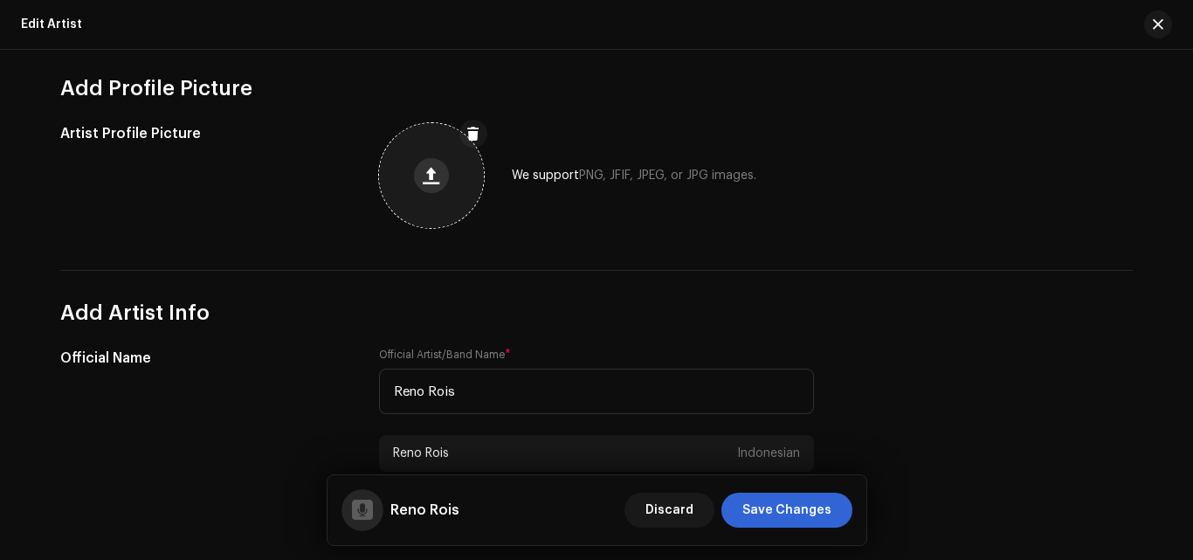
click at [442, 179] on button at bounding box center [431, 175] width 35 height 35
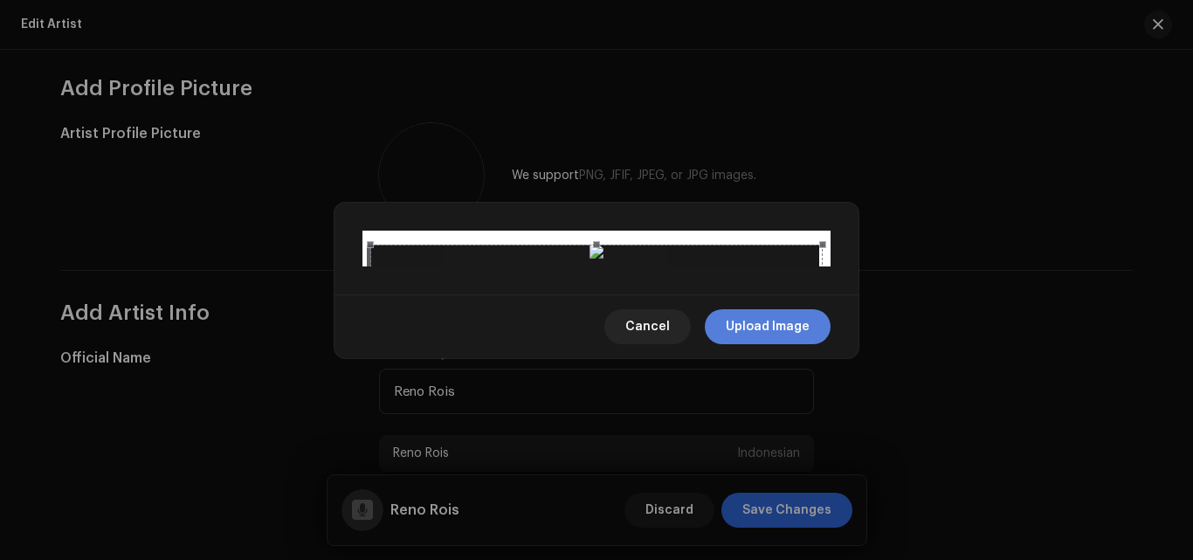
click at [786, 344] on span "Upload Image" at bounding box center [768, 326] width 84 height 35
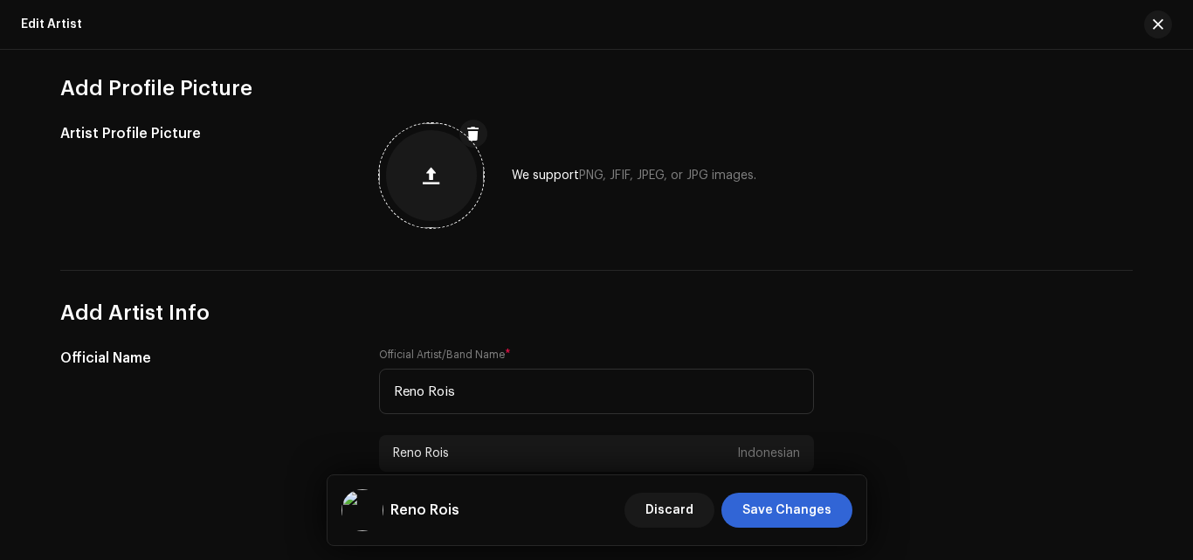
click at [786, 500] on span "Save Changes" at bounding box center [786, 510] width 89 height 35
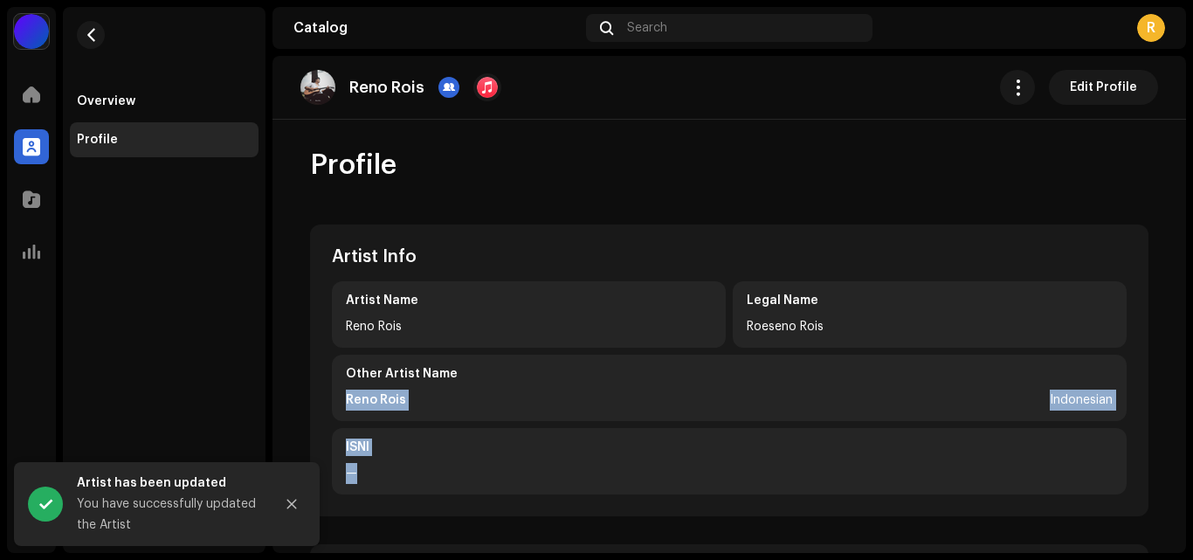
drag, startPoint x: 785, startPoint y: 500, endPoint x: 687, endPoint y: 369, distance: 162.8
click at [687, 369] on div "Artist Info Artist Name [PERSON_NAME] Legal Name [PERSON_NAME] Other Artist Nam…" at bounding box center [729, 370] width 838 height 292
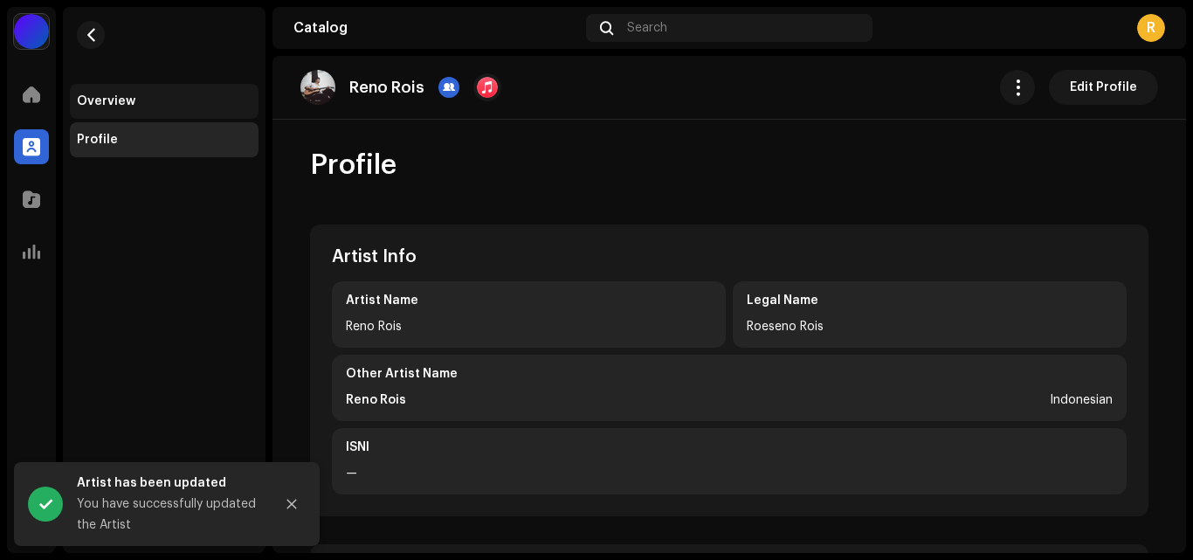
click at [177, 96] on div "Overview" at bounding box center [164, 101] width 175 height 14
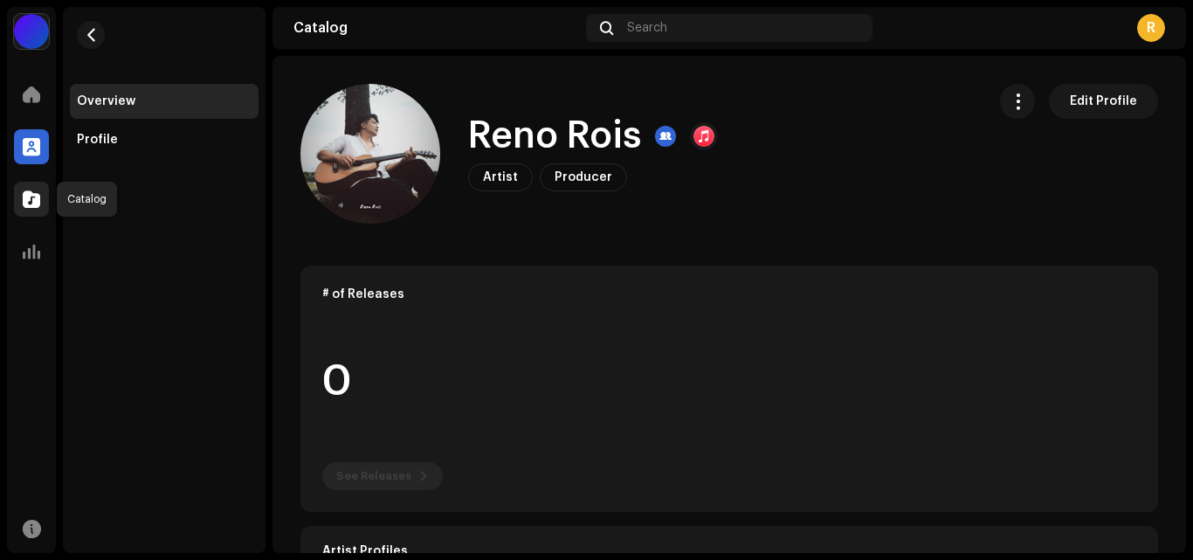
click at [27, 203] on span at bounding box center [31, 199] width 17 height 14
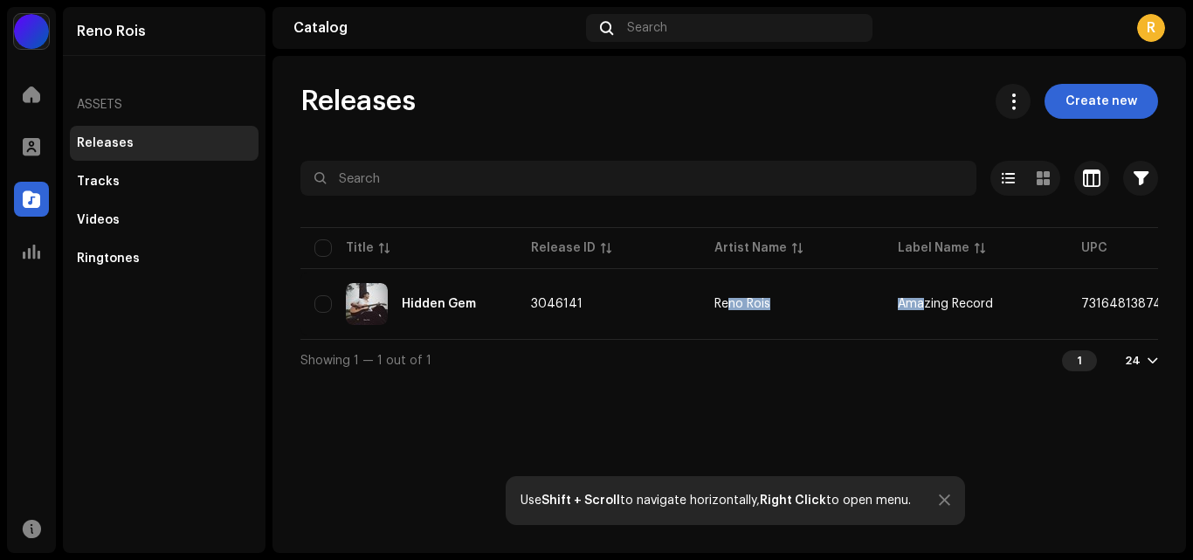
drag, startPoint x: 731, startPoint y: 338, endPoint x: 919, endPoint y: 336, distance: 187.8
click at [919, 336] on table "Title Release ID Artist Name Label Name UPC Creation Date Tracks Duration Hidde…" at bounding box center [1050, 281] width 1500 height 115
click at [117, 188] on div "Tracks" at bounding box center [164, 182] width 175 height 14
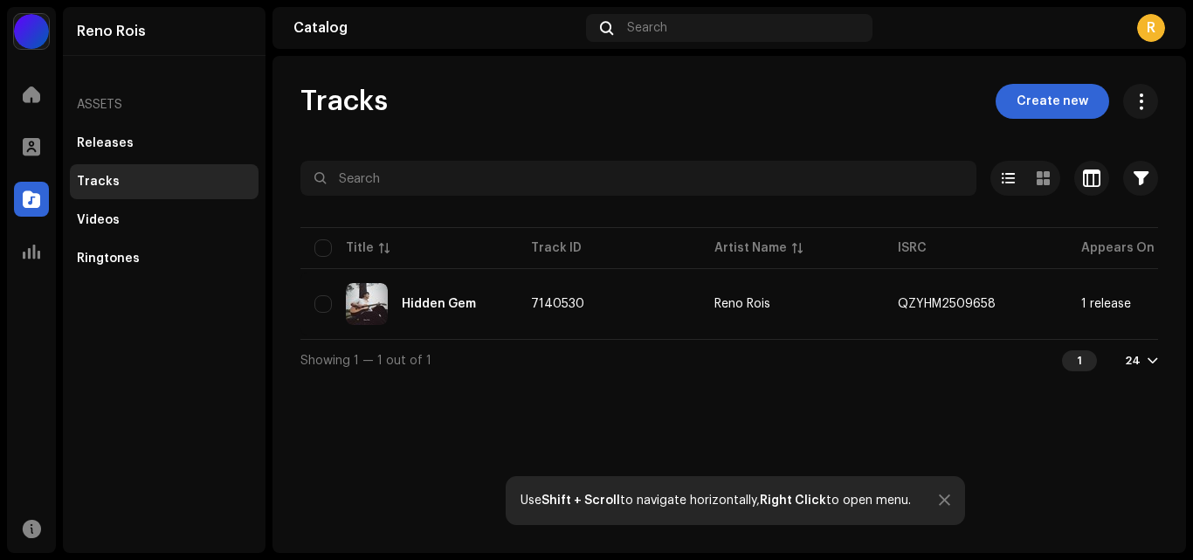
click at [374, 426] on div "Tracks Create new Selected 0 Options Filters Distribution status In progress No…" at bounding box center [728, 304] width 913 height 497
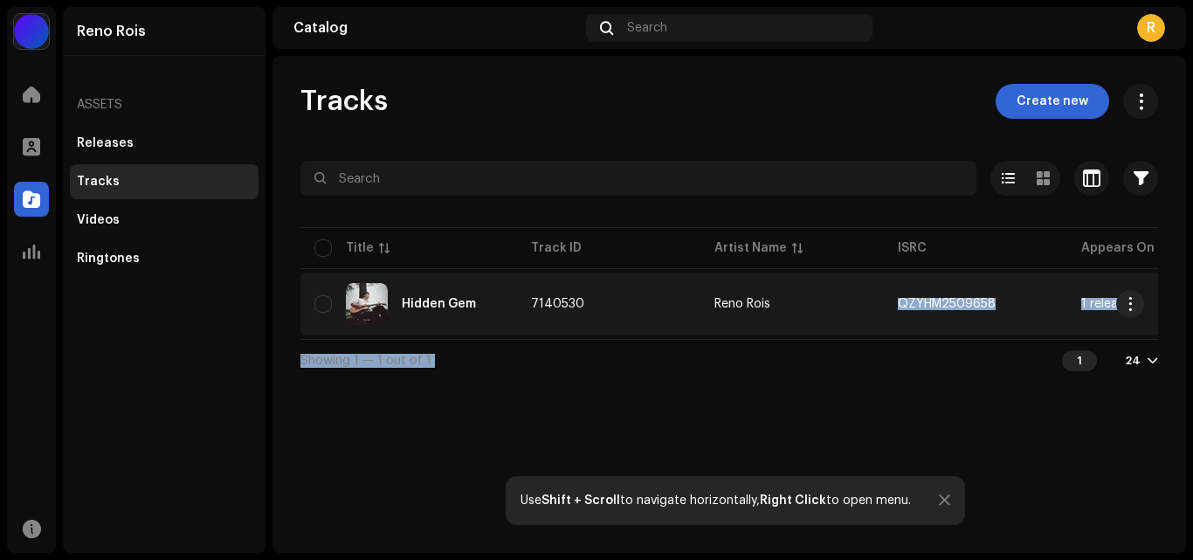
drag, startPoint x: 763, startPoint y: 348, endPoint x: 887, endPoint y: 327, distance: 125.9
click at [889, 327] on div "Selected 0 Options Filters Distribution status In progress Not started Creation…" at bounding box center [729, 271] width 858 height 220
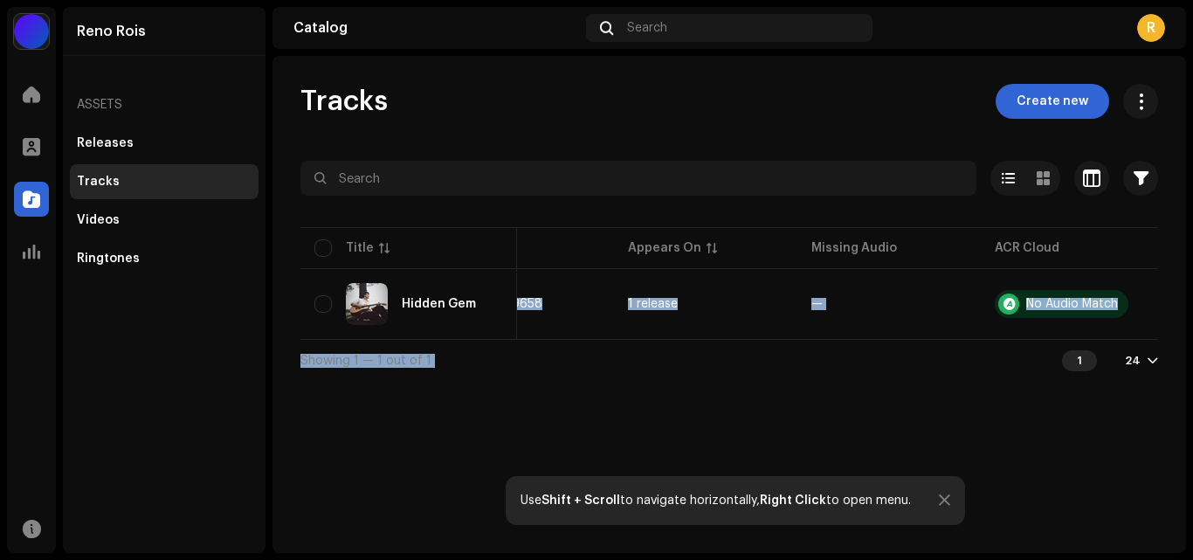
scroll to position [0, 459]
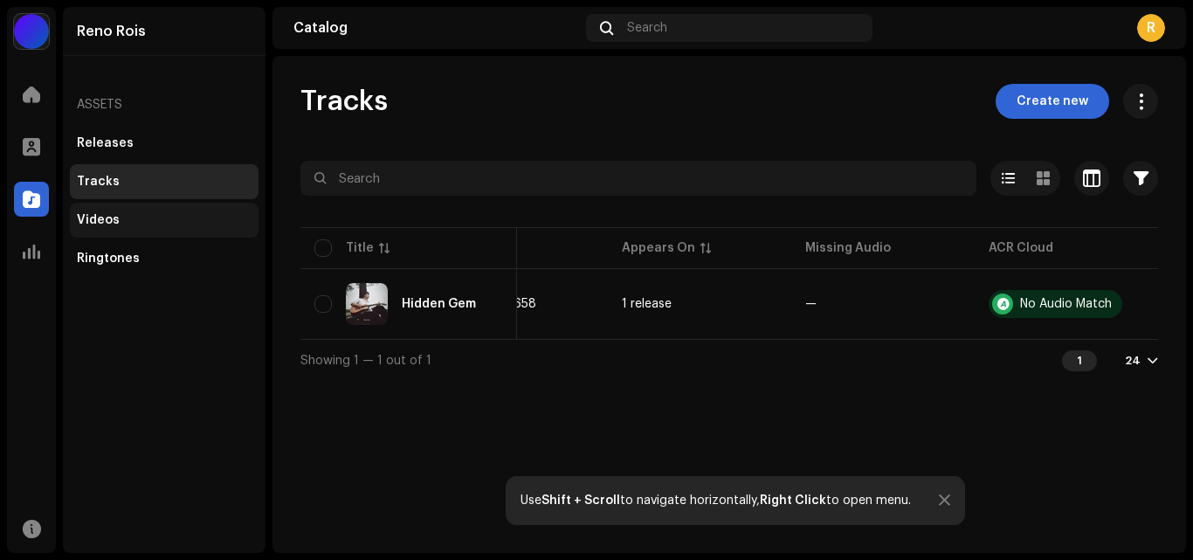
click at [174, 231] on div "Videos" at bounding box center [164, 220] width 189 height 35
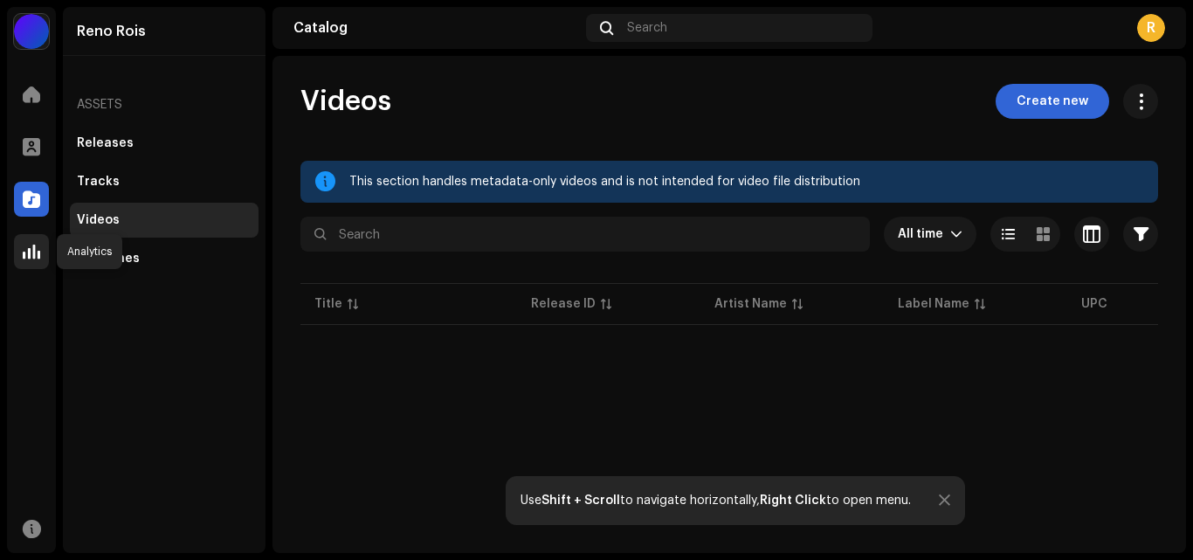
click at [37, 251] on span at bounding box center [31, 252] width 17 height 14
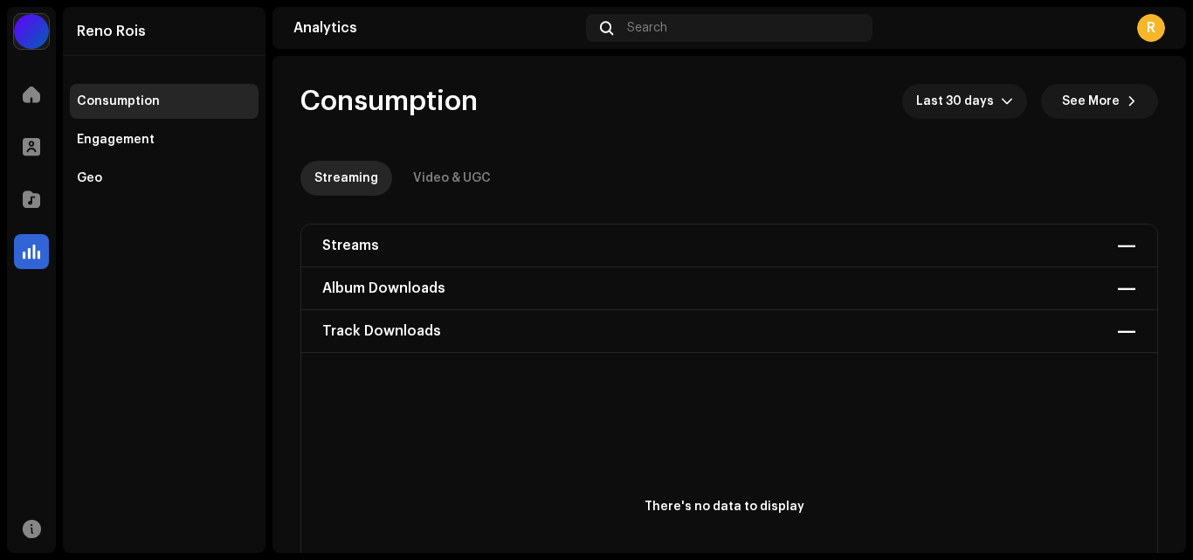
click at [385, 253] on div "Streams — Album Downloads — Track Downloads —" at bounding box center [729, 288] width 856 height 128
click at [19, 95] on div at bounding box center [31, 94] width 35 height 35
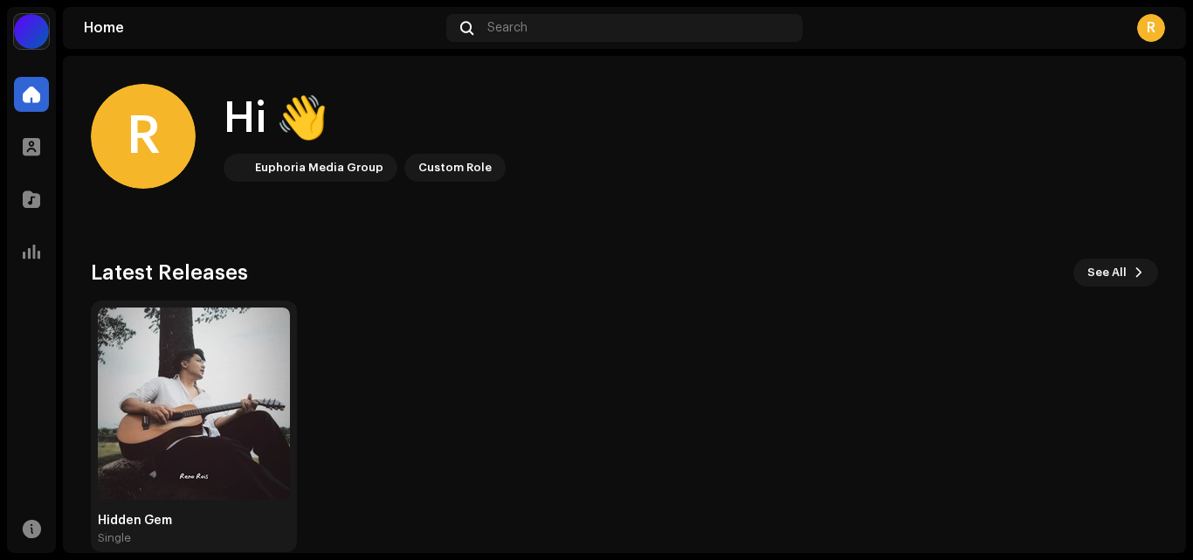
click at [437, 168] on div "Custom Role" at bounding box center [454, 167] width 73 height 21
click at [229, 479] on img at bounding box center [194, 403] width 192 height 192
